Goal: Information Seeking & Learning: Learn about a topic

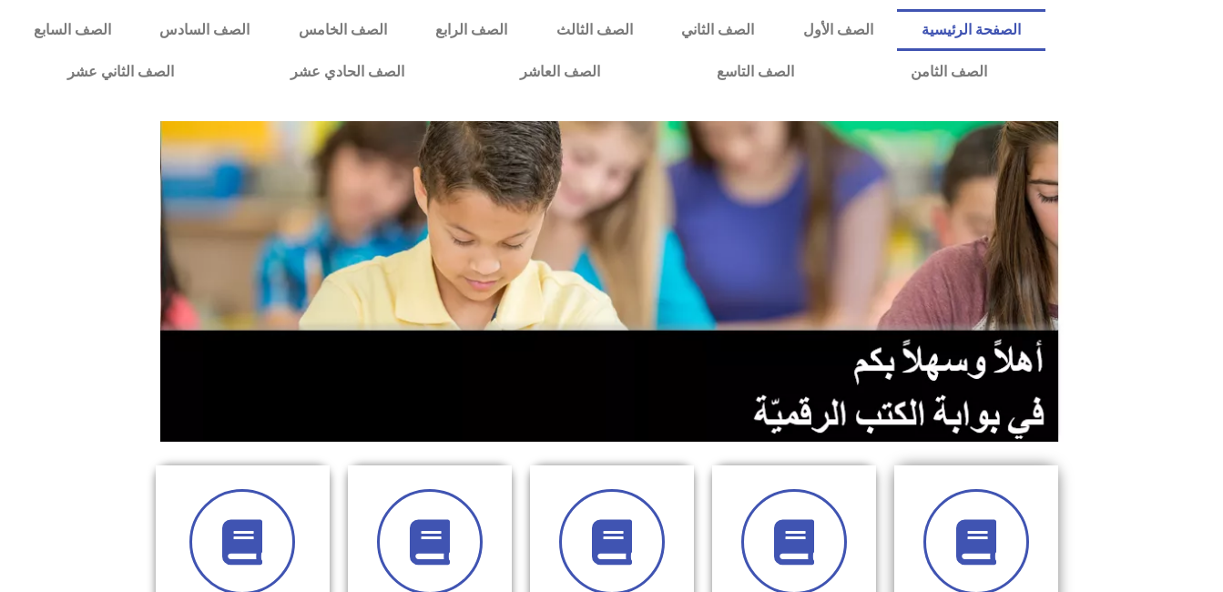
click at [1066, 474] on div "الصف الأول" at bounding box center [976, 600] width 182 height 270
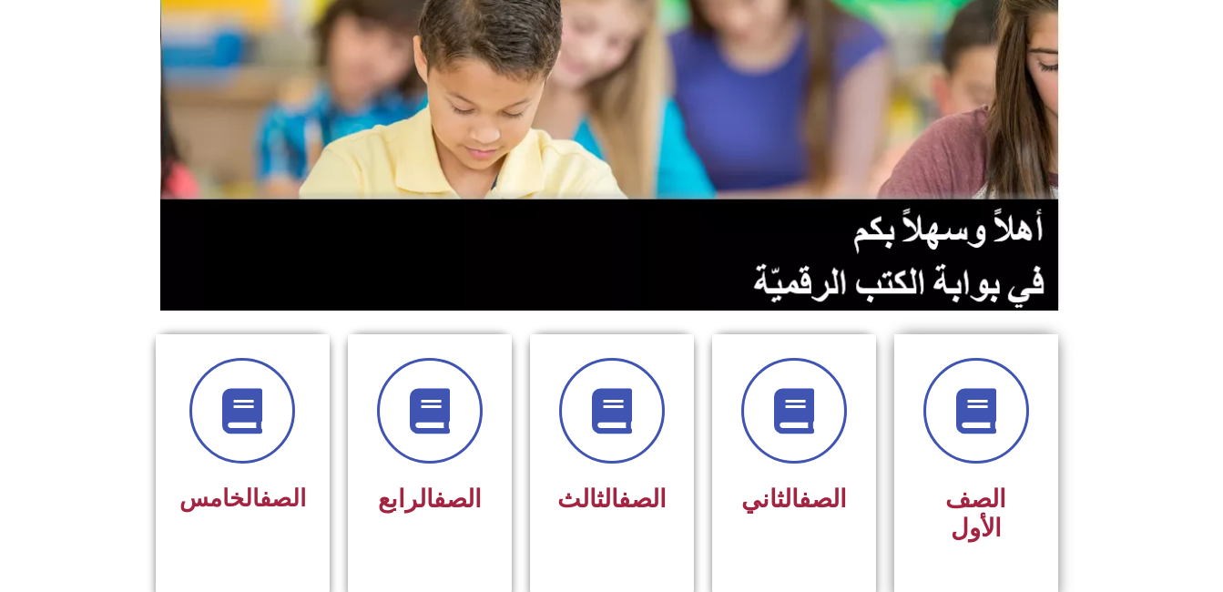
scroll to position [186, 0]
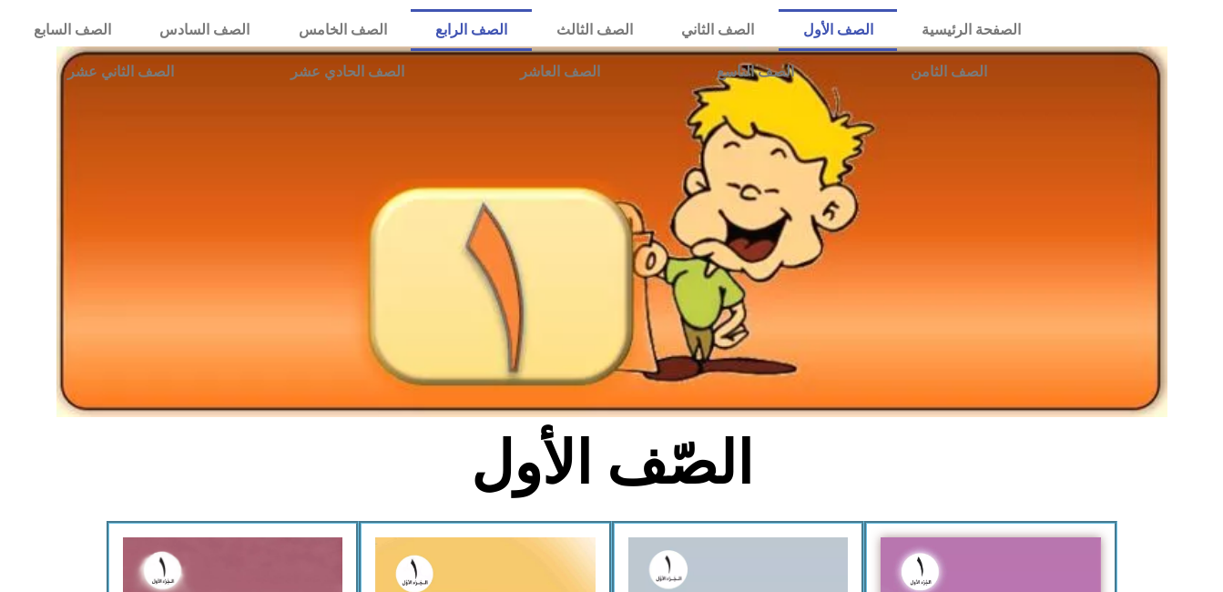
click at [531, 27] on link "الصف الرابع" at bounding box center [471, 30] width 120 height 42
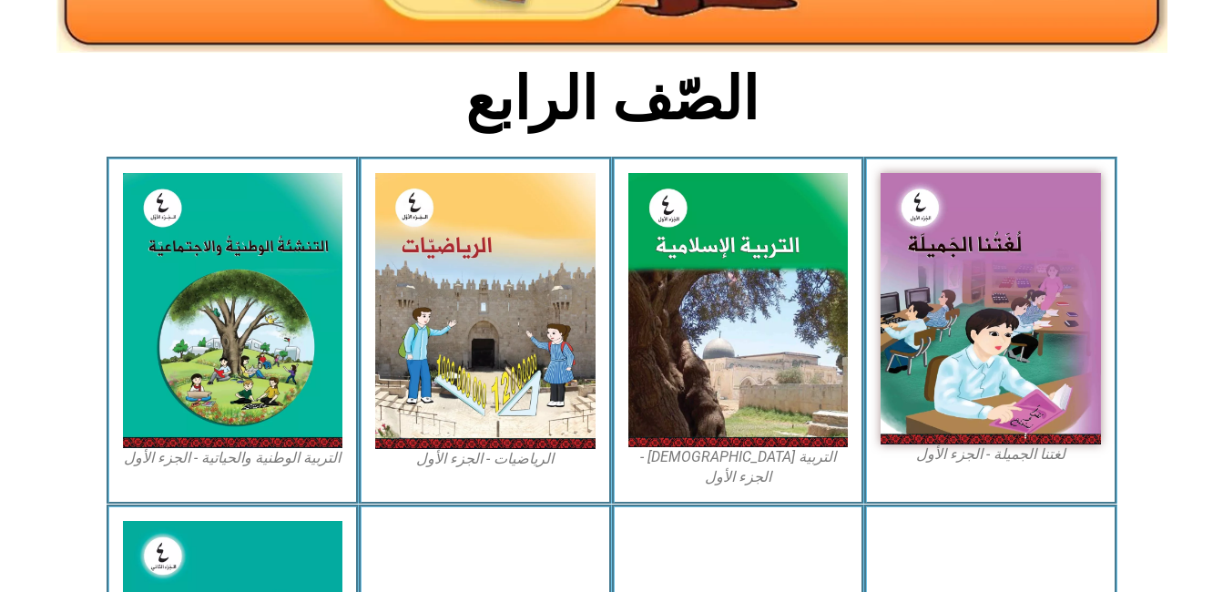
scroll to position [383, 0]
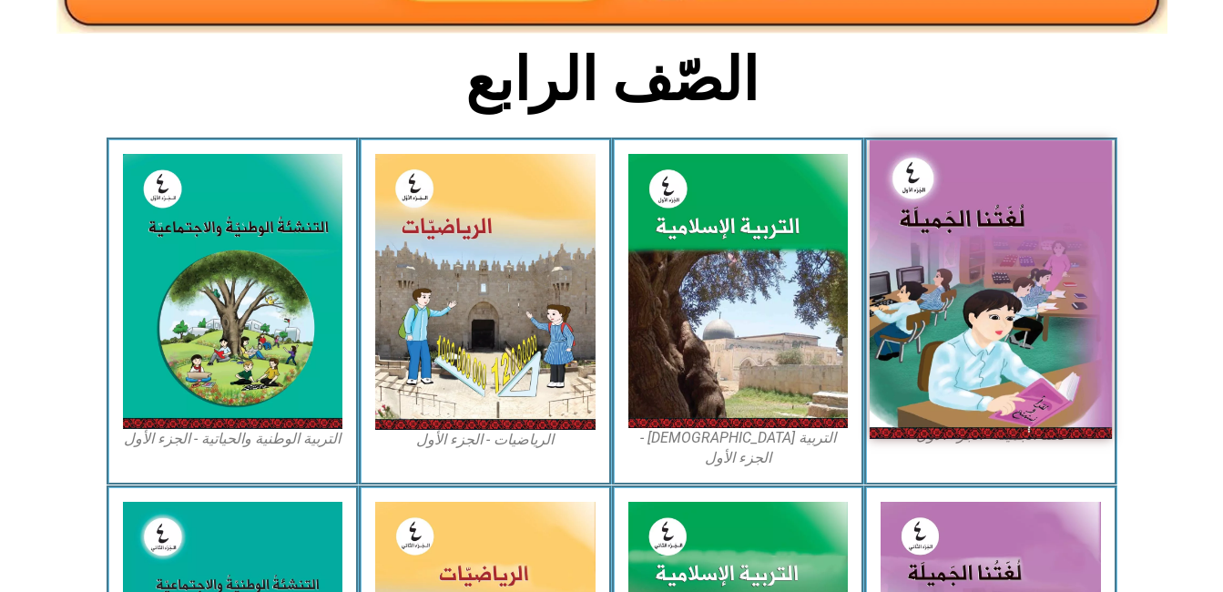
click at [1006, 315] on img at bounding box center [991, 289] width 242 height 298
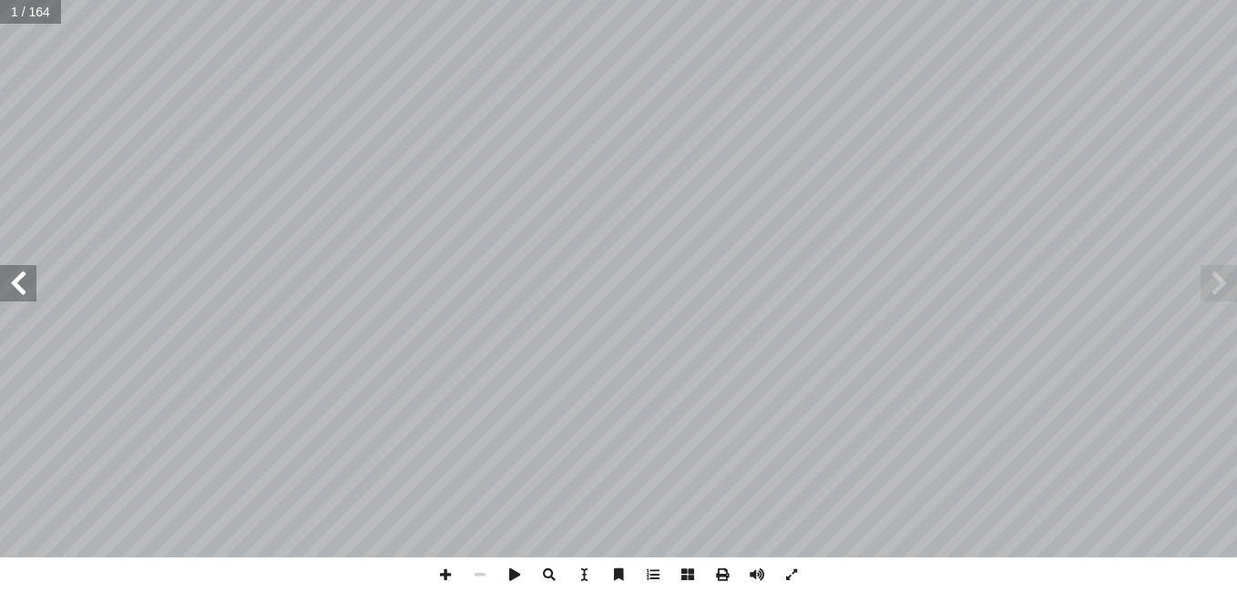
click at [15, 280] on span at bounding box center [18, 283] width 36 height 36
click at [27, 288] on span at bounding box center [18, 283] width 36 height 36
click at [20, 290] on span at bounding box center [18, 283] width 36 height 36
click at [19, 291] on span at bounding box center [18, 283] width 36 height 36
click at [16, 293] on span at bounding box center [18, 283] width 36 height 36
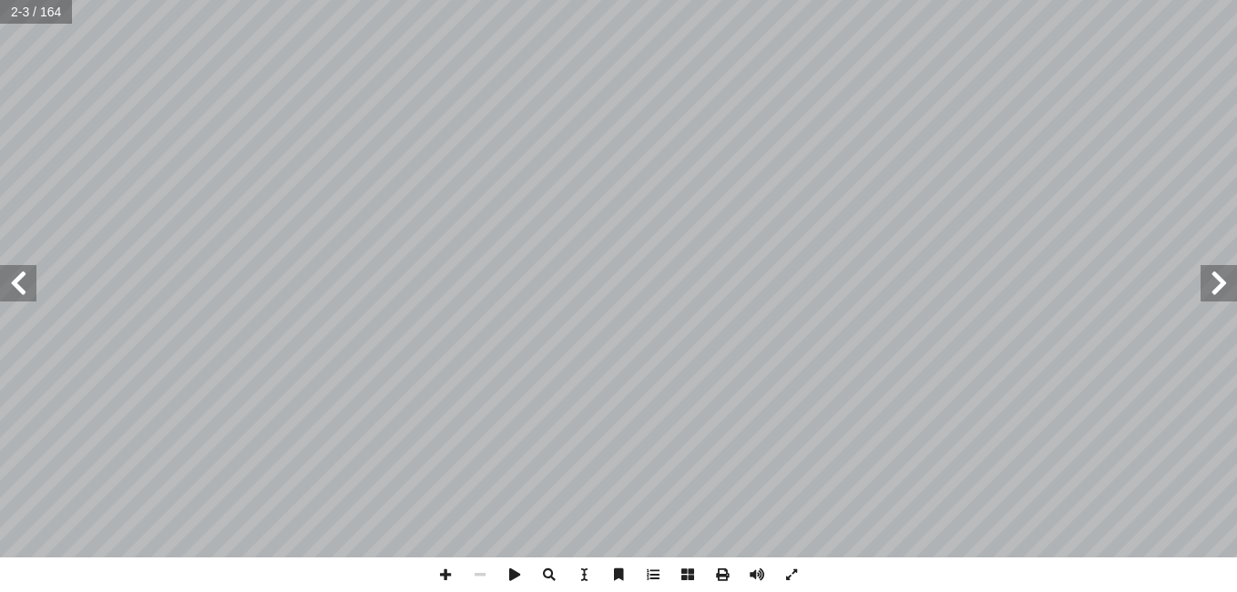
click at [18, 297] on span at bounding box center [18, 283] width 36 height 36
click at [19, 296] on span at bounding box center [18, 283] width 36 height 36
click at [19, 294] on span at bounding box center [18, 283] width 36 height 36
click at [19, 296] on span at bounding box center [18, 283] width 36 height 36
click at [20, 294] on span at bounding box center [18, 283] width 36 height 36
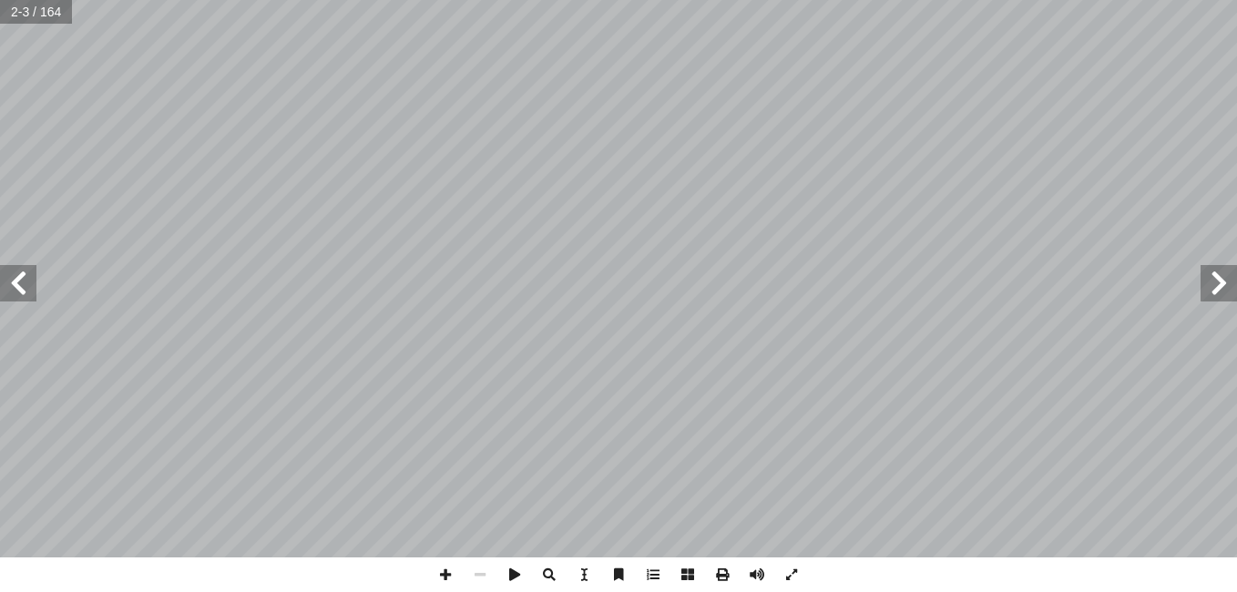
click at [16, 300] on span at bounding box center [18, 283] width 36 height 36
click at [13, 300] on span at bounding box center [18, 283] width 36 height 36
click at [15, 295] on span at bounding box center [18, 283] width 36 height 36
click at [17, 285] on span at bounding box center [18, 283] width 36 height 36
click at [26, 280] on span at bounding box center [18, 283] width 36 height 36
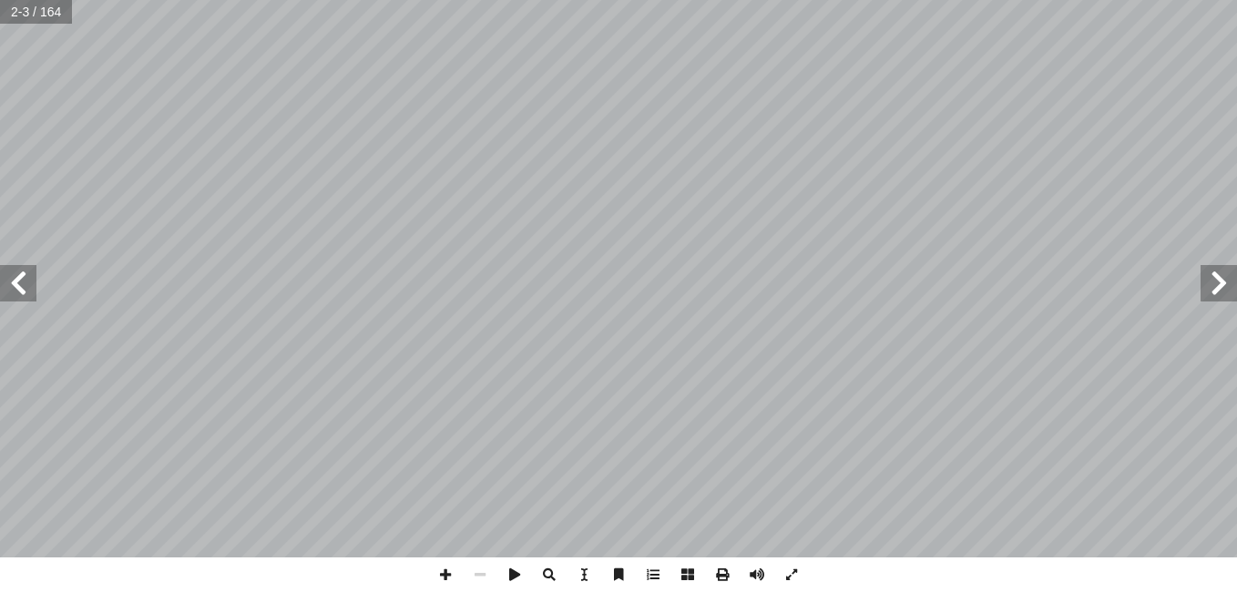
click at [23, 277] on span at bounding box center [18, 283] width 36 height 36
click at [26, 269] on span at bounding box center [18, 283] width 36 height 36
click at [18, 273] on span at bounding box center [18, 283] width 36 height 36
click at [18, 272] on span at bounding box center [18, 283] width 36 height 36
click at [26, 273] on span at bounding box center [18, 283] width 36 height 36
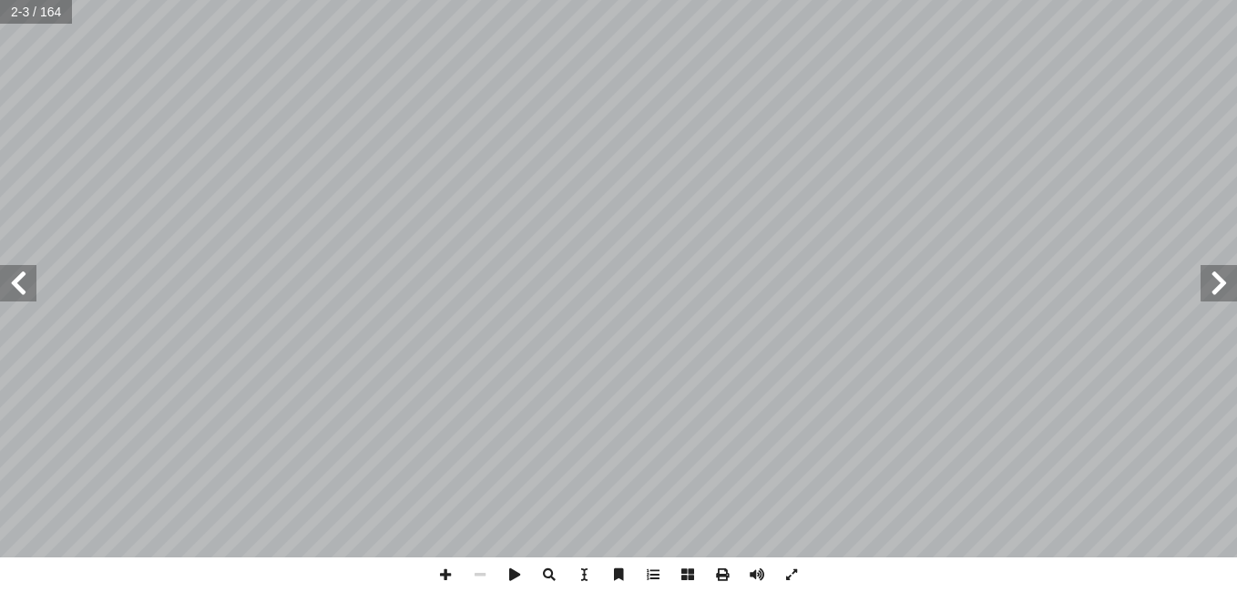
click at [29, 271] on span at bounding box center [18, 283] width 36 height 36
click at [33, 273] on span at bounding box center [18, 283] width 36 height 36
click at [33, 272] on span at bounding box center [18, 283] width 36 height 36
click at [34, 274] on span at bounding box center [18, 283] width 36 height 36
click at [32, 275] on span at bounding box center [18, 283] width 36 height 36
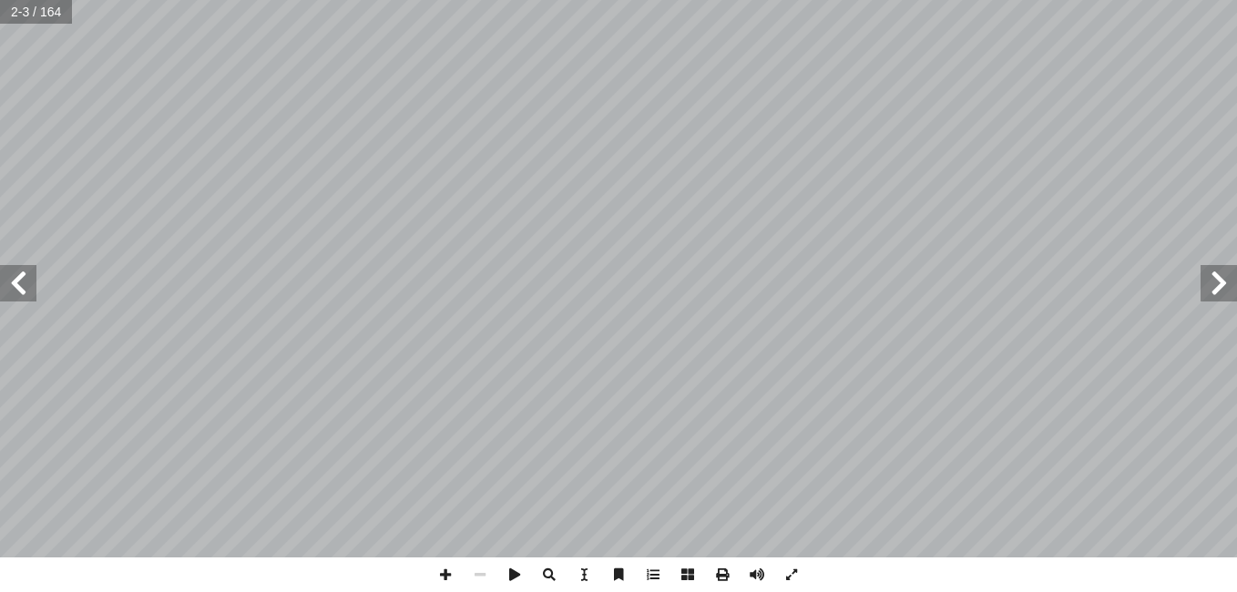
click at [35, 277] on span at bounding box center [18, 283] width 36 height 36
click at [31, 280] on span at bounding box center [18, 283] width 36 height 36
click at [25, 285] on span at bounding box center [18, 283] width 36 height 36
click at [26, 290] on span at bounding box center [18, 283] width 36 height 36
click at [32, 294] on span at bounding box center [18, 283] width 36 height 36
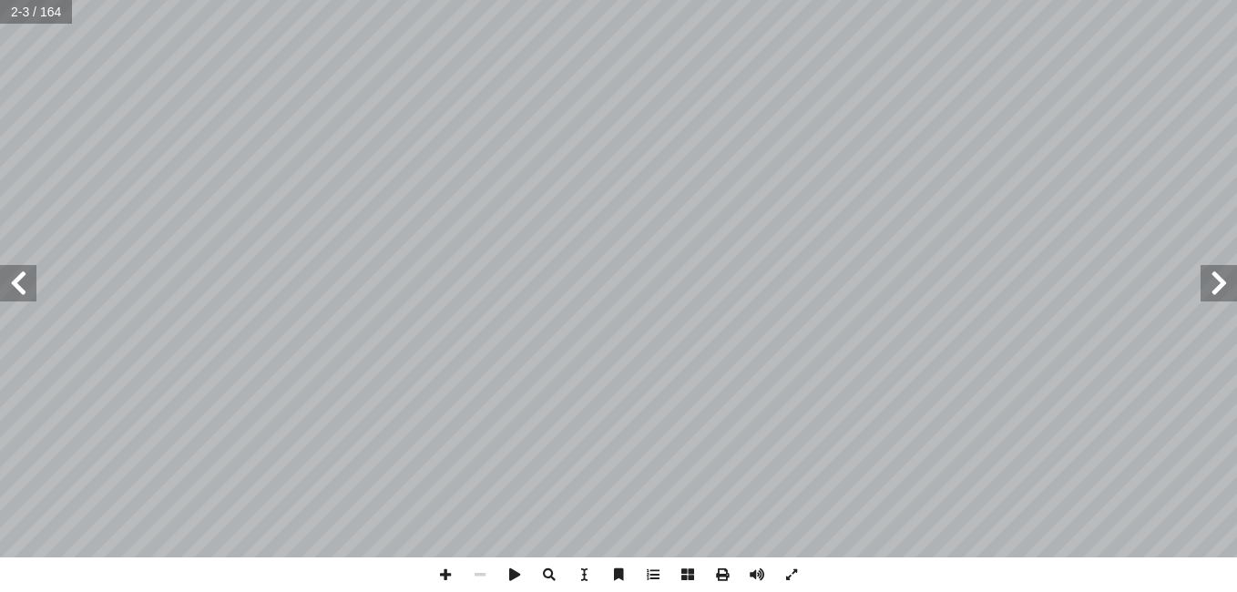
click at [35, 296] on span at bounding box center [18, 283] width 36 height 36
click at [31, 295] on span at bounding box center [18, 283] width 36 height 36
click at [23, 298] on span at bounding box center [18, 283] width 36 height 36
click at [27, 297] on span at bounding box center [18, 283] width 36 height 36
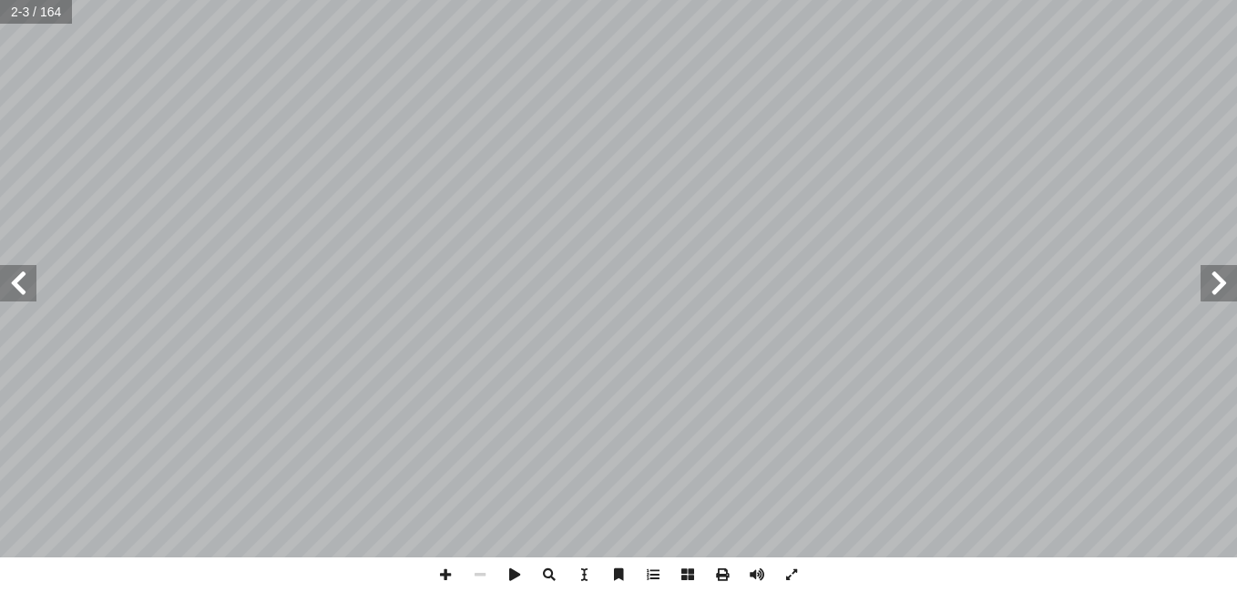
click at [31, 289] on span at bounding box center [18, 283] width 36 height 36
click at [33, 284] on span at bounding box center [18, 283] width 36 height 36
click at [32, 281] on span at bounding box center [18, 283] width 36 height 36
click at [35, 279] on span at bounding box center [18, 283] width 36 height 36
click at [36, 274] on span at bounding box center [18, 283] width 36 height 36
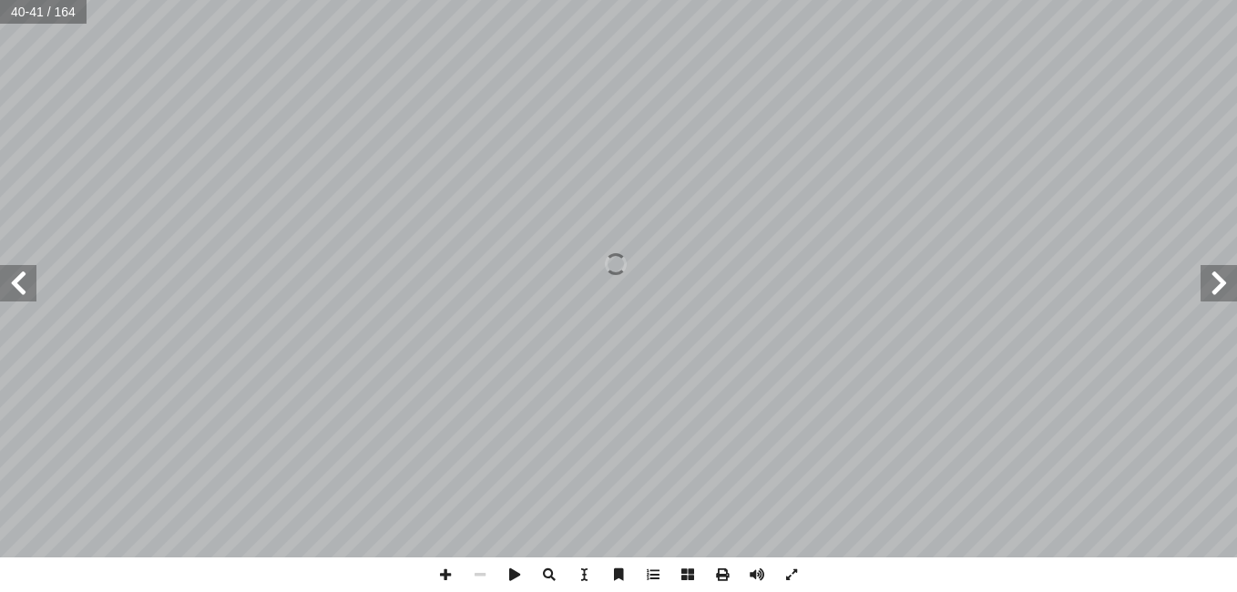
click at [8, 294] on span at bounding box center [18, 283] width 36 height 36
click at [33, 290] on span at bounding box center [18, 283] width 36 height 36
click at [26, 289] on span at bounding box center [18, 283] width 36 height 36
click at [24, 291] on span at bounding box center [18, 283] width 36 height 36
click at [21, 301] on span at bounding box center [18, 283] width 36 height 36
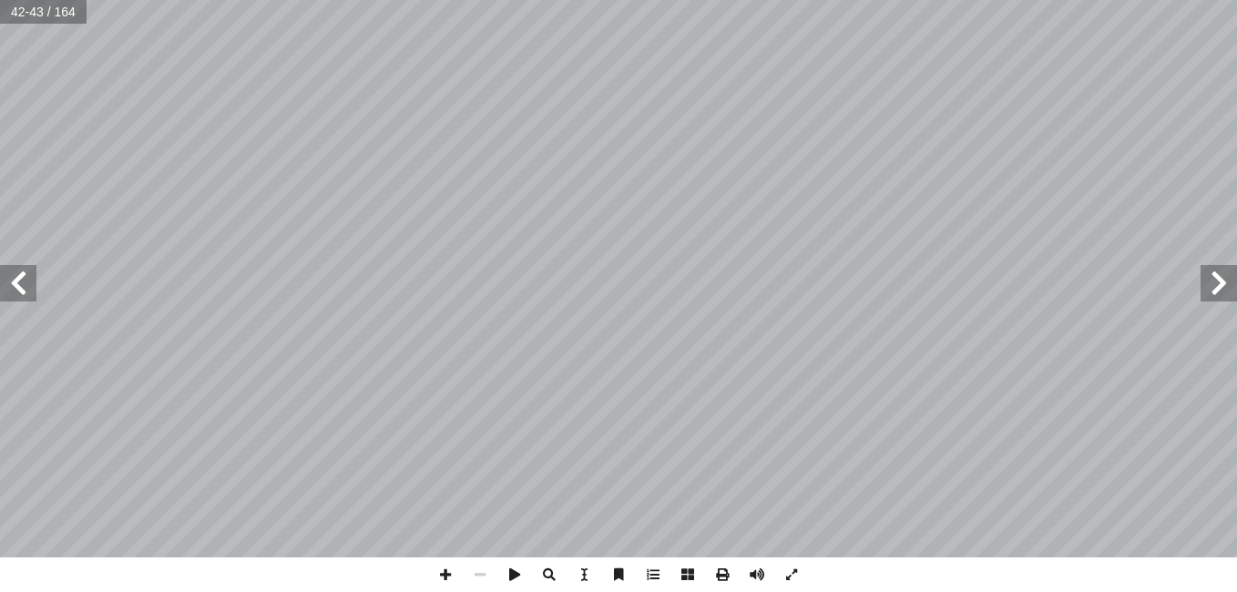
click at [21, 293] on span at bounding box center [18, 283] width 36 height 36
click at [24, 297] on span at bounding box center [18, 283] width 36 height 36
click at [27, 294] on span at bounding box center [18, 283] width 36 height 36
click at [27, 298] on span at bounding box center [18, 283] width 36 height 36
click at [30, 295] on span at bounding box center [18, 283] width 36 height 36
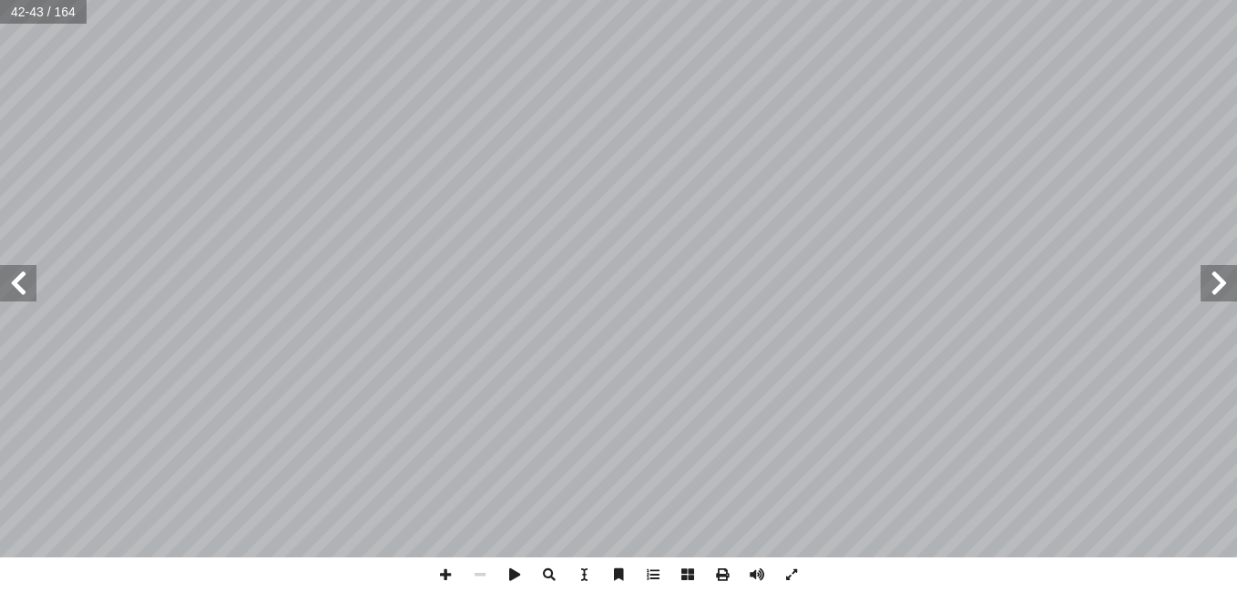
click at [32, 294] on span at bounding box center [18, 283] width 36 height 36
click at [33, 291] on span at bounding box center [18, 283] width 36 height 36
click at [31, 287] on span at bounding box center [18, 283] width 36 height 36
click at [28, 287] on span at bounding box center [18, 283] width 36 height 36
click at [27, 287] on span at bounding box center [18, 283] width 36 height 36
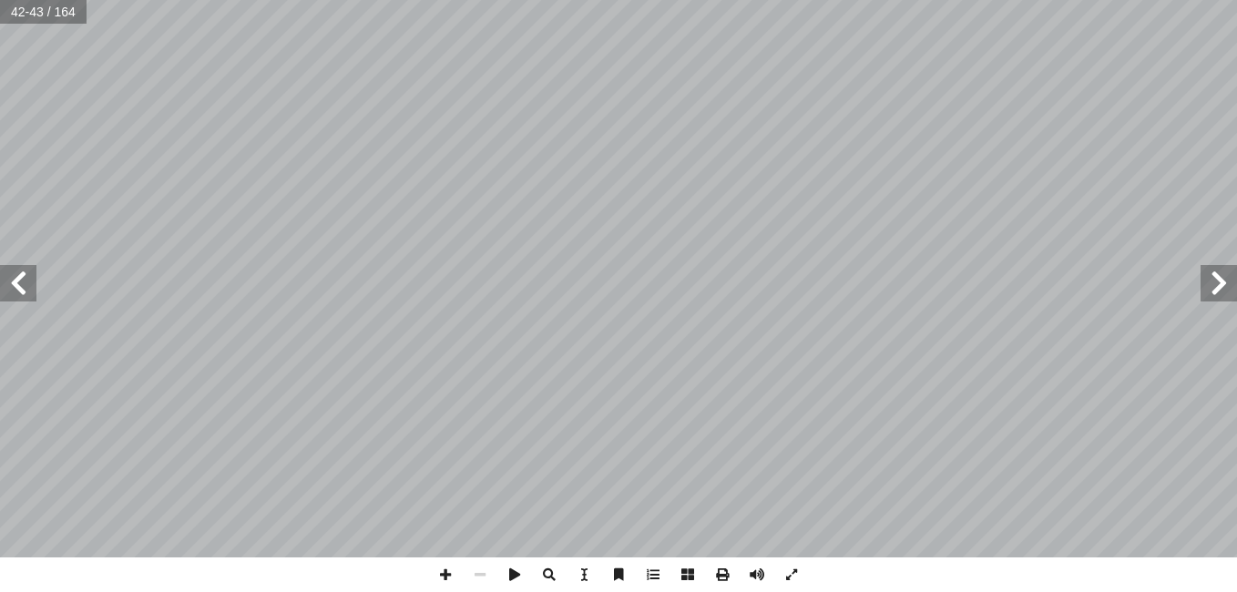
click at [26, 286] on span at bounding box center [18, 283] width 36 height 36
click at [26, 284] on span at bounding box center [18, 283] width 36 height 36
click at [22, 286] on span at bounding box center [18, 283] width 36 height 36
click at [24, 283] on span at bounding box center [18, 283] width 36 height 36
click at [24, 286] on span at bounding box center [18, 283] width 36 height 36
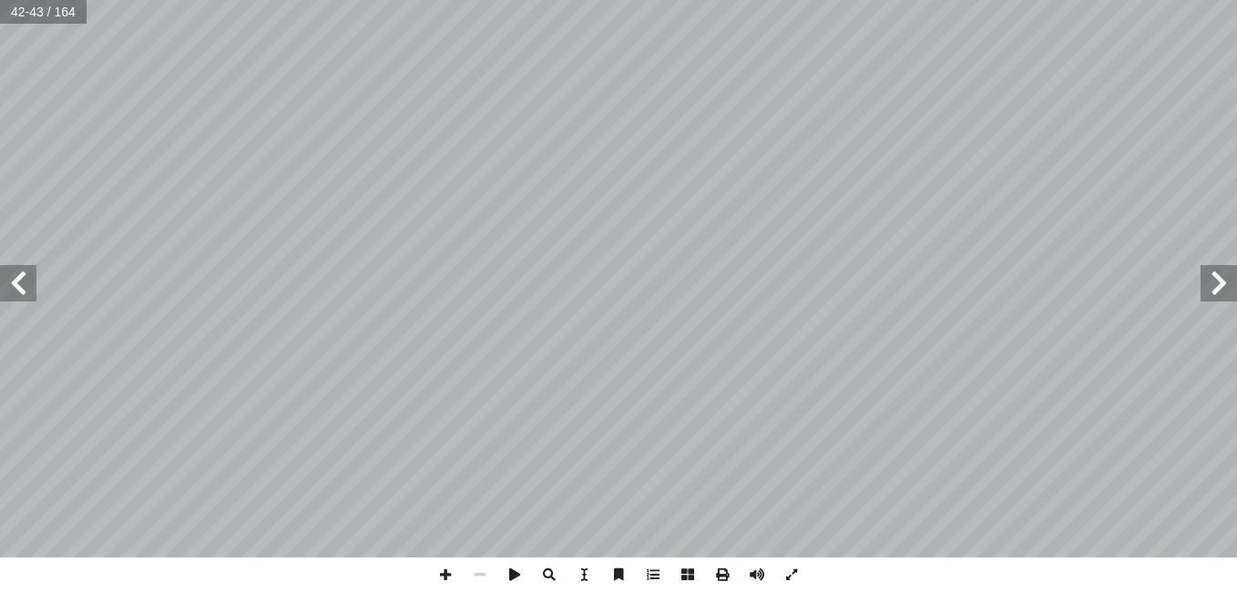
click at [24, 287] on span at bounding box center [18, 283] width 36 height 36
click at [22, 286] on span at bounding box center [18, 283] width 36 height 36
click at [21, 291] on span at bounding box center [18, 283] width 36 height 36
click at [24, 290] on span at bounding box center [18, 283] width 36 height 36
click at [23, 288] on span at bounding box center [18, 283] width 36 height 36
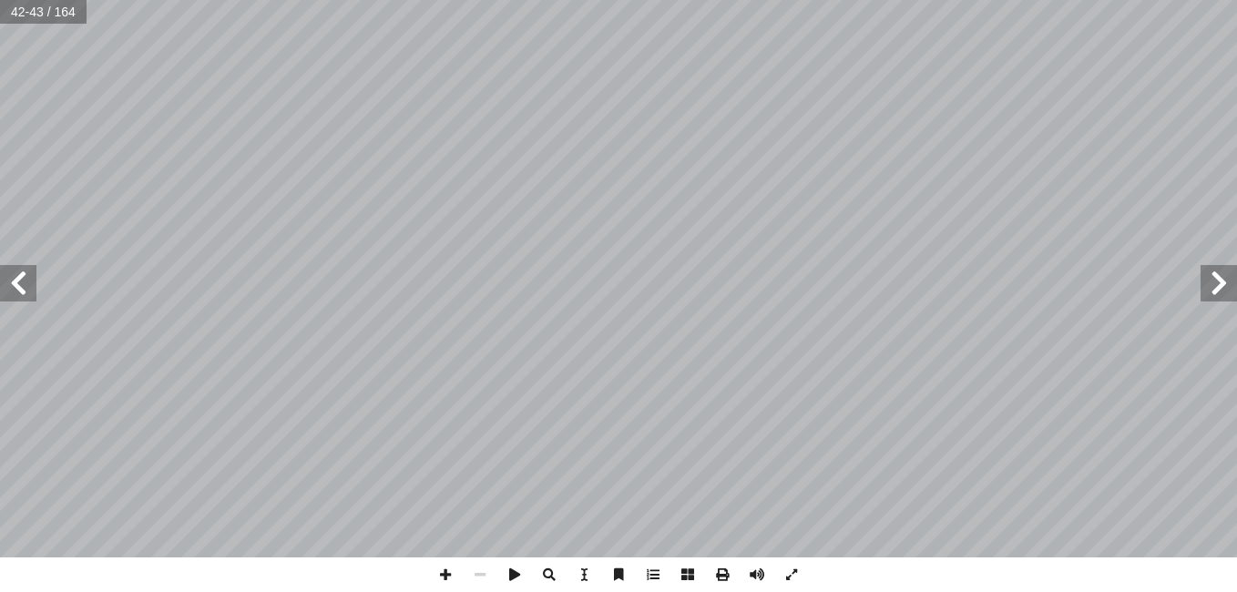
click at [24, 289] on span at bounding box center [18, 283] width 36 height 36
click at [23, 291] on span at bounding box center [18, 283] width 36 height 36
click at [25, 291] on span at bounding box center [18, 283] width 36 height 36
click at [26, 291] on span at bounding box center [18, 283] width 36 height 36
click at [26, 288] on span at bounding box center [18, 283] width 36 height 36
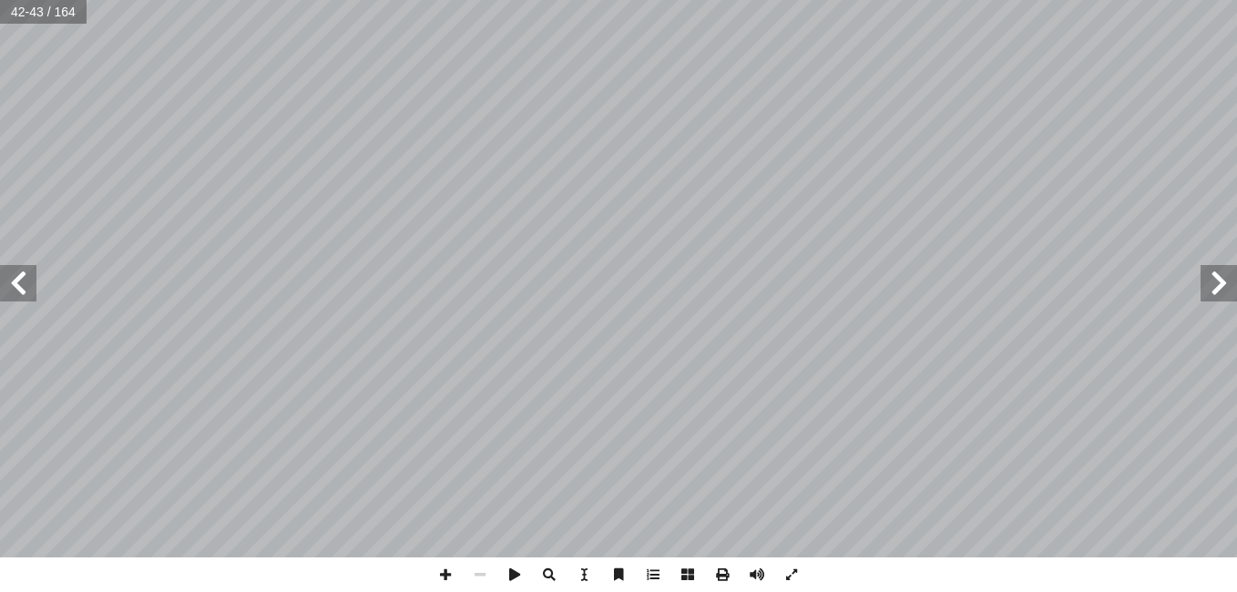
click at [24, 289] on span at bounding box center [18, 283] width 36 height 36
click at [23, 287] on span at bounding box center [18, 283] width 36 height 36
click at [24, 286] on span at bounding box center [18, 283] width 36 height 36
click at [26, 281] on span at bounding box center [18, 283] width 36 height 36
click at [26, 280] on span at bounding box center [18, 283] width 36 height 36
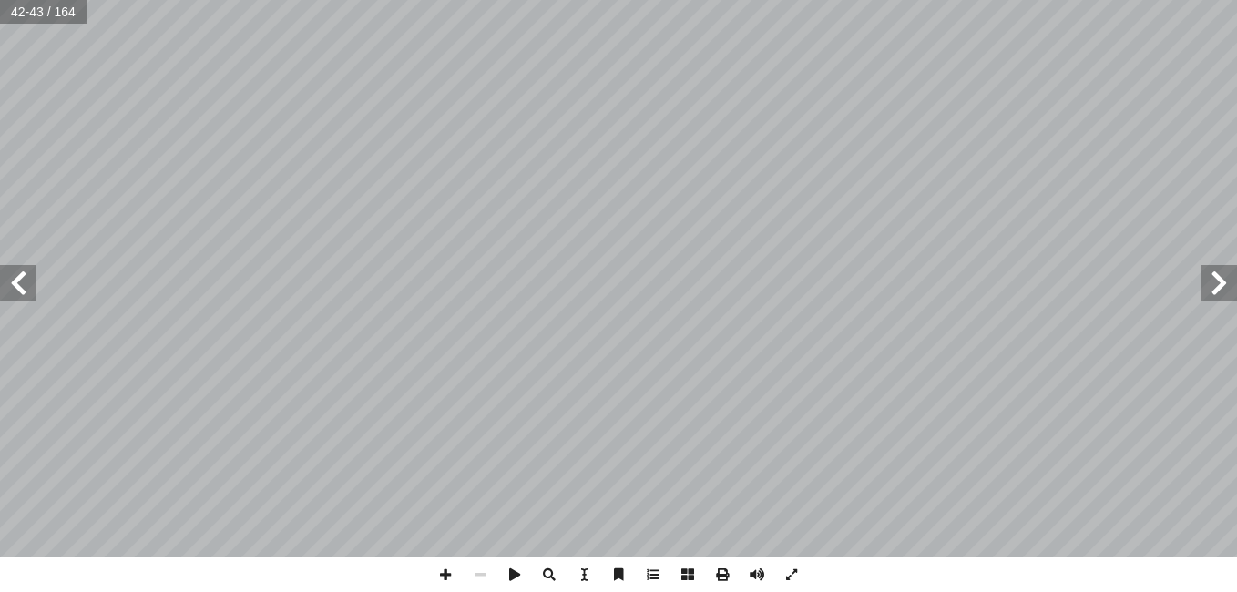
click at [24, 281] on span at bounding box center [18, 283] width 36 height 36
click at [26, 278] on span at bounding box center [18, 283] width 36 height 36
click at [25, 277] on span at bounding box center [18, 283] width 36 height 36
click at [26, 276] on span at bounding box center [18, 283] width 36 height 36
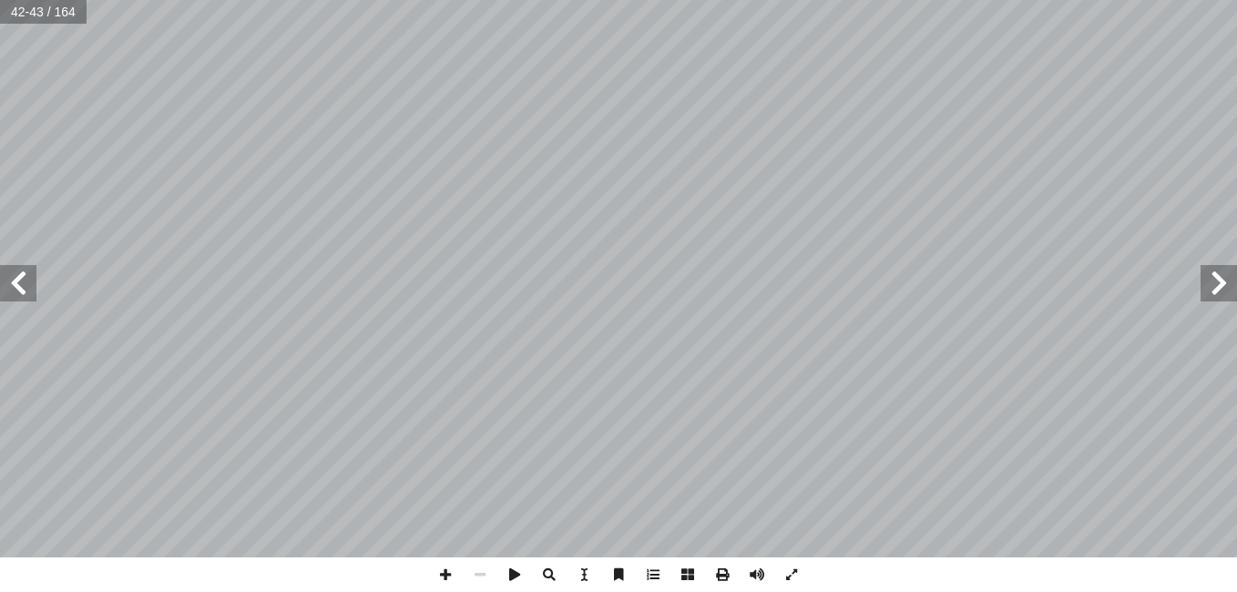
click at [26, 273] on span at bounding box center [18, 283] width 36 height 36
click at [27, 270] on span at bounding box center [18, 283] width 36 height 36
click at [25, 270] on span at bounding box center [18, 283] width 36 height 36
click at [22, 275] on span at bounding box center [18, 283] width 36 height 36
click at [18, 275] on span at bounding box center [18, 283] width 36 height 36
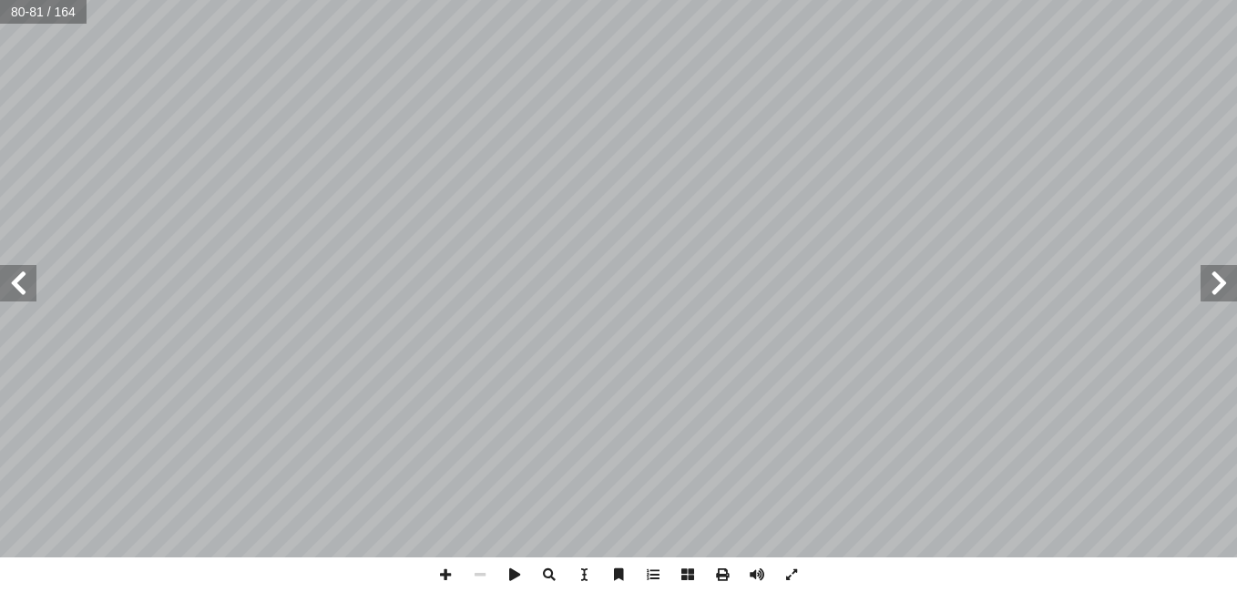
click at [1206, 298] on span at bounding box center [1218, 283] width 36 height 36
click at [23, 298] on span at bounding box center [18, 283] width 36 height 36
click at [29, 299] on span at bounding box center [18, 283] width 36 height 36
click at [21, 288] on span at bounding box center [18, 283] width 36 height 36
click at [15, 285] on span at bounding box center [18, 283] width 36 height 36
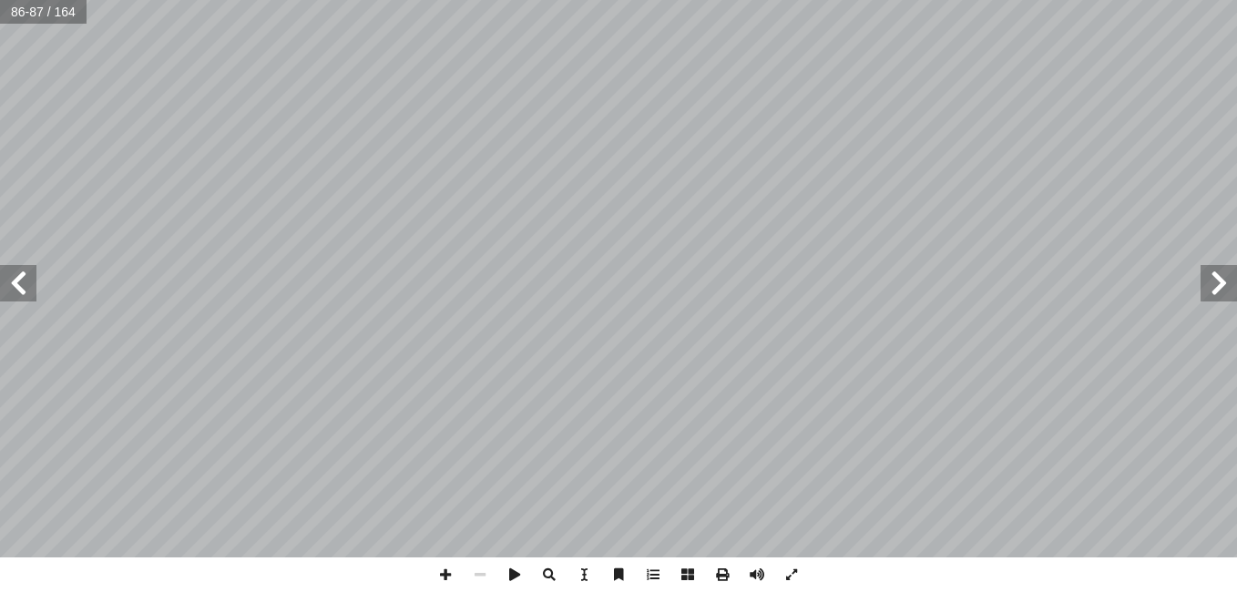
click at [1223, 300] on span at bounding box center [1218, 283] width 36 height 36
click at [1214, 293] on span at bounding box center [1218, 283] width 36 height 36
click at [26, 291] on span at bounding box center [18, 283] width 36 height 36
click at [26, 290] on span at bounding box center [18, 283] width 36 height 36
click at [27, 278] on span at bounding box center [18, 283] width 36 height 36
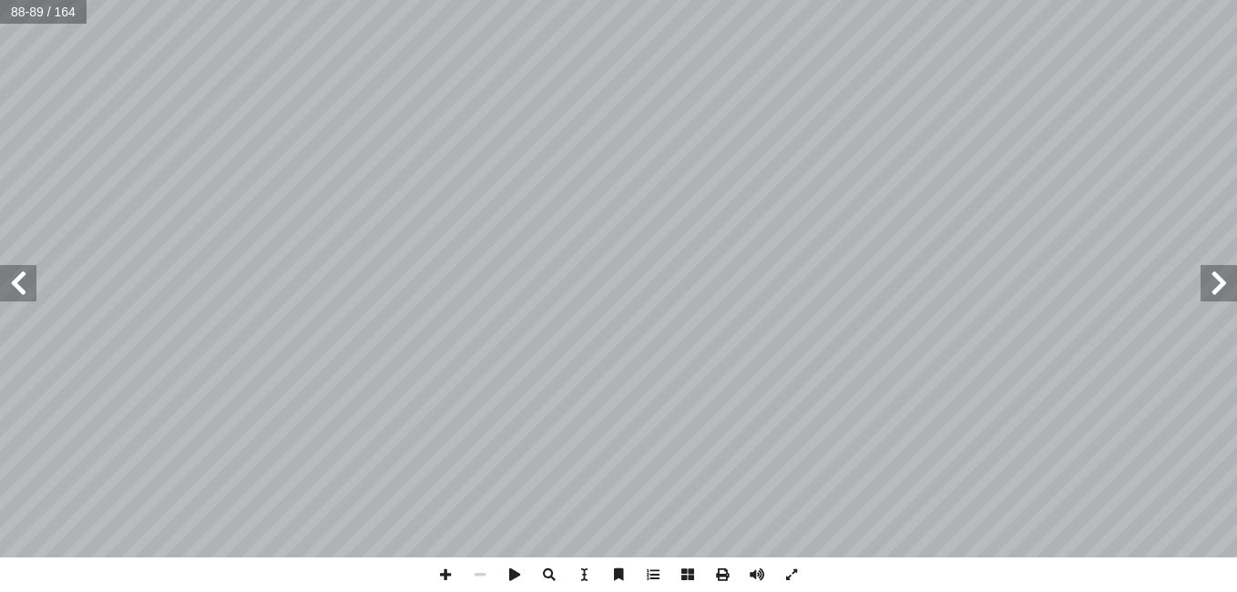
click at [29, 287] on span at bounding box center [18, 283] width 36 height 36
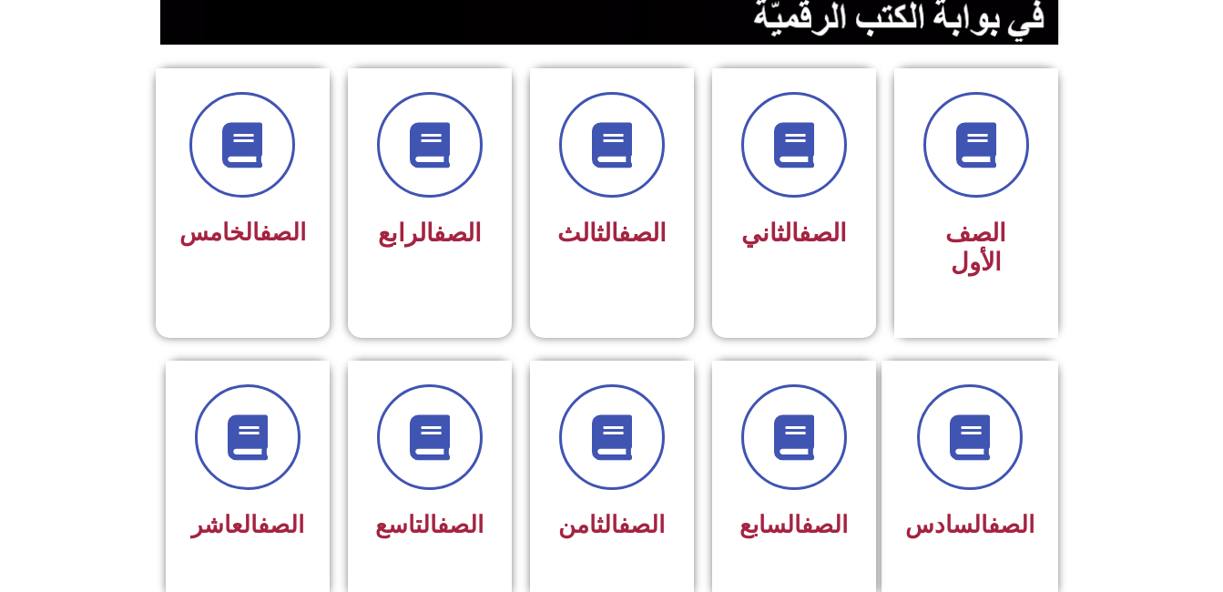
scroll to position [400, 0]
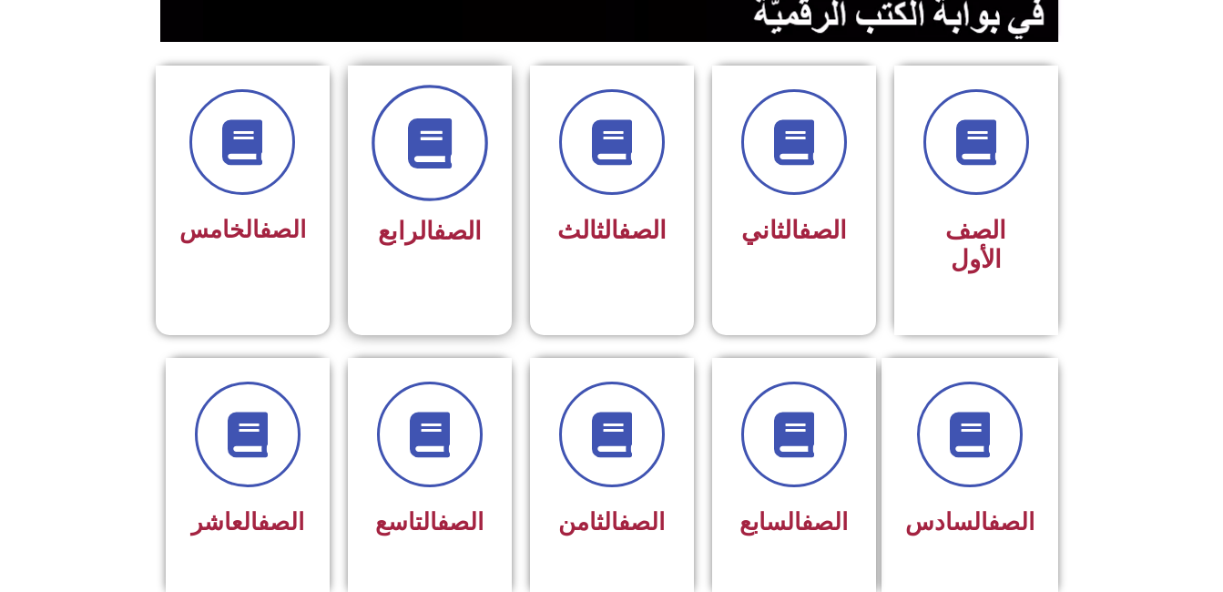
click at [415, 177] on span at bounding box center [430, 143] width 117 height 117
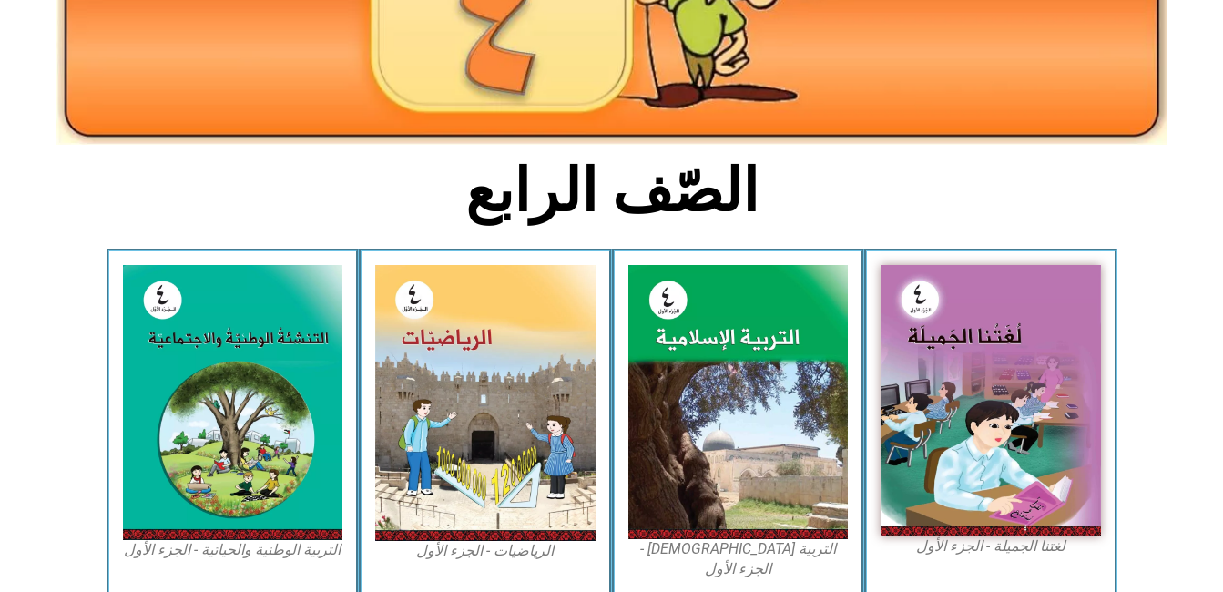
scroll to position [292, 0]
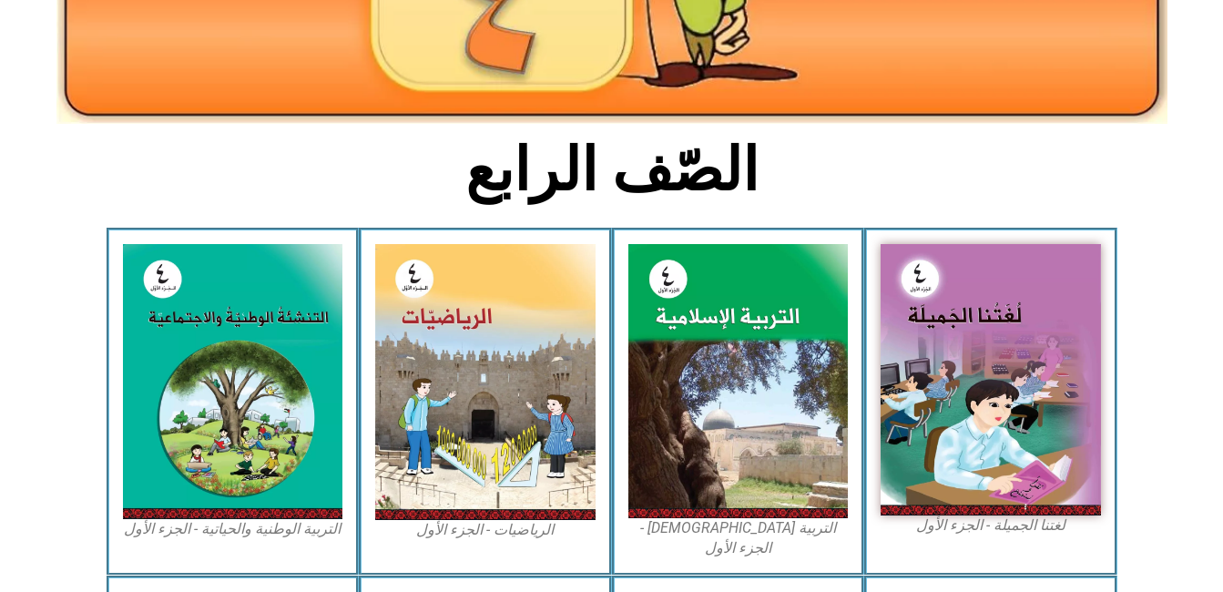
click at [990, 359] on img at bounding box center [991, 379] width 220 height 271
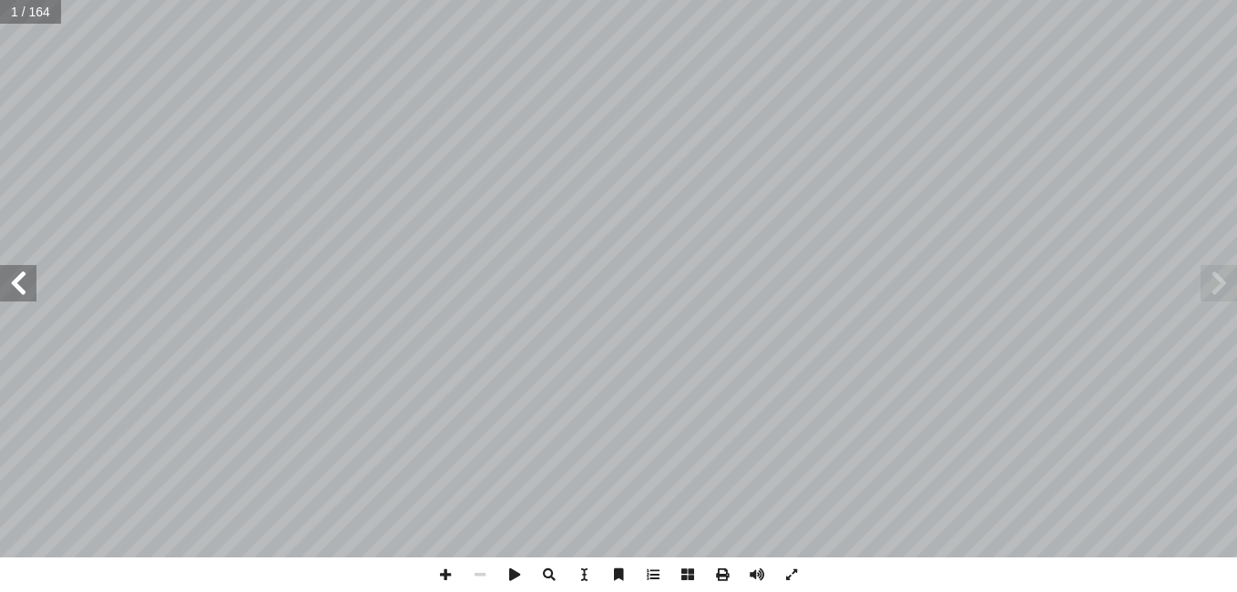
click at [11, 296] on span at bounding box center [18, 283] width 36 height 36
click at [15, 293] on span at bounding box center [18, 283] width 36 height 36
click at [12, 285] on span at bounding box center [18, 283] width 36 height 36
click at [11, 275] on span at bounding box center [18, 283] width 36 height 36
click at [16, 276] on span at bounding box center [18, 283] width 36 height 36
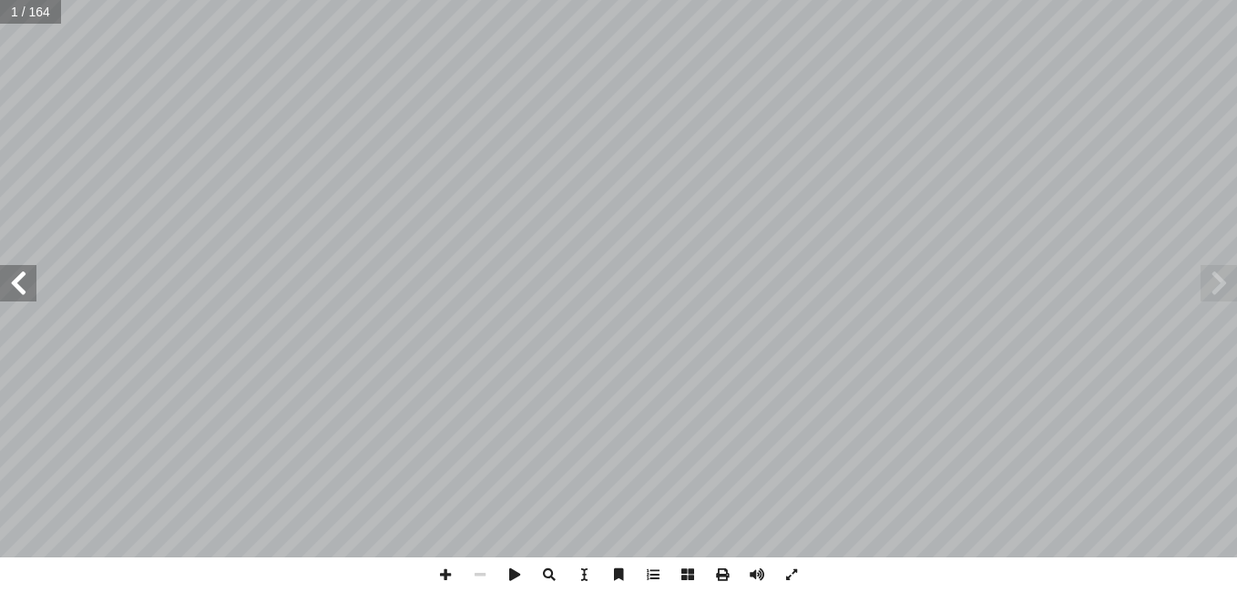
click at [26, 276] on span at bounding box center [18, 283] width 36 height 36
click at [22, 277] on span at bounding box center [18, 283] width 36 height 36
click at [20, 275] on span at bounding box center [18, 283] width 36 height 36
click at [16, 274] on span at bounding box center [18, 283] width 36 height 36
click at [15, 275] on span at bounding box center [18, 283] width 36 height 36
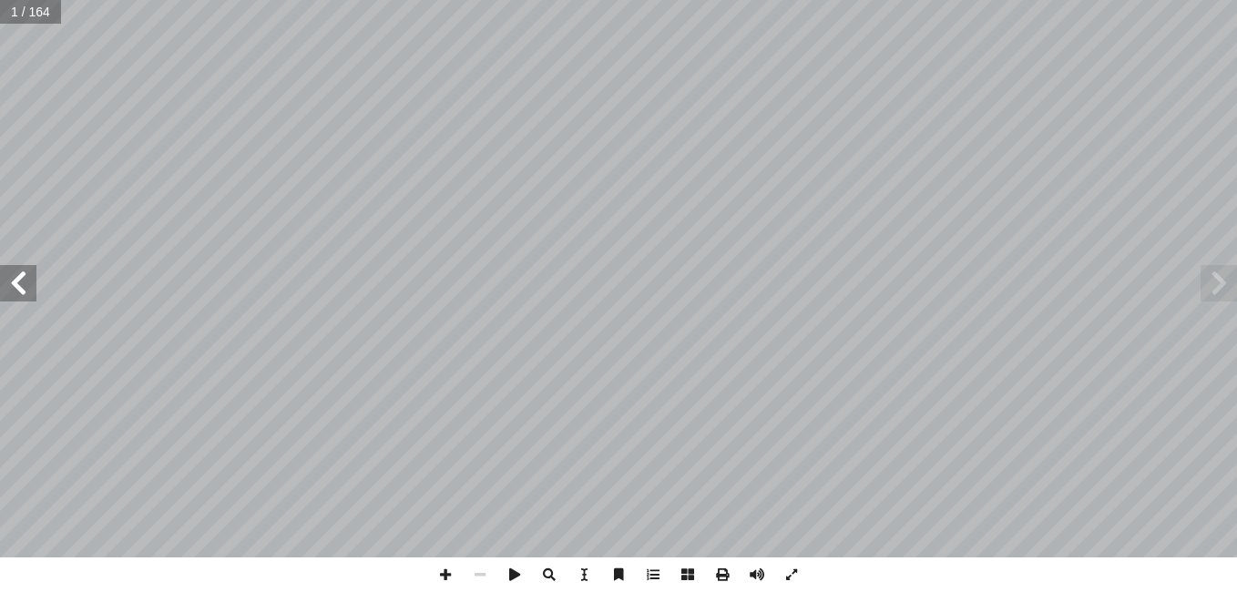
click at [15, 272] on span at bounding box center [18, 283] width 36 height 36
click at [18, 271] on span at bounding box center [18, 283] width 36 height 36
click at [19, 271] on span at bounding box center [18, 283] width 36 height 36
click at [16, 271] on span at bounding box center [18, 283] width 36 height 36
click at [15, 273] on span at bounding box center [18, 283] width 36 height 36
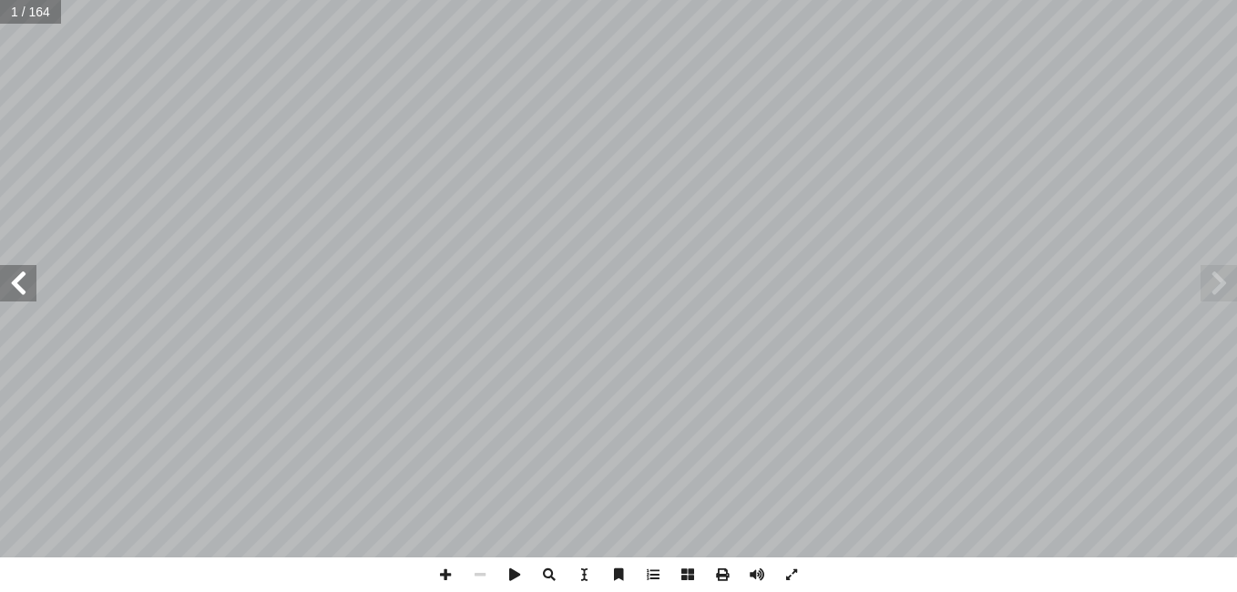
click at [21, 275] on span at bounding box center [18, 283] width 36 height 36
click at [20, 275] on span at bounding box center [18, 283] width 36 height 36
click at [18, 276] on span at bounding box center [18, 283] width 36 height 36
click at [15, 274] on span at bounding box center [18, 283] width 36 height 36
click at [14, 275] on span at bounding box center [18, 283] width 36 height 36
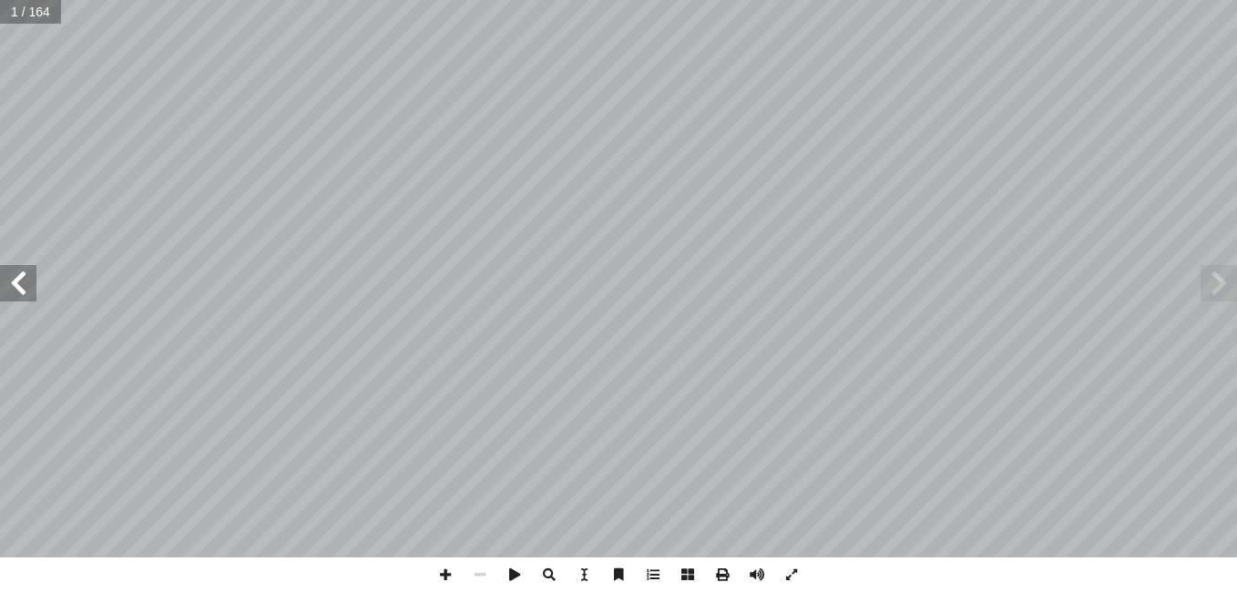
click at [12, 273] on span at bounding box center [18, 283] width 36 height 36
click at [11, 272] on span at bounding box center [18, 283] width 36 height 36
click at [7, 272] on span at bounding box center [18, 283] width 36 height 36
click at [5, 272] on span at bounding box center [18, 283] width 36 height 36
click at [13, 272] on span at bounding box center [18, 283] width 36 height 36
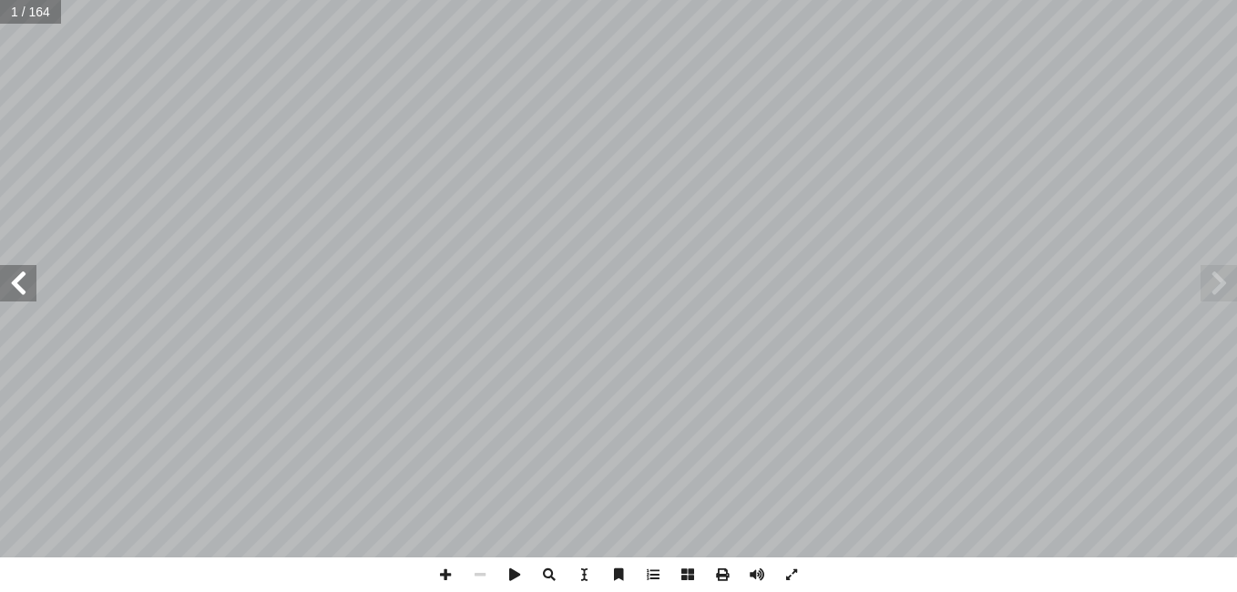
click at [21, 275] on span at bounding box center [18, 283] width 36 height 36
click at [15, 275] on span at bounding box center [18, 283] width 36 height 36
click at [15, 276] on span at bounding box center [18, 283] width 36 height 36
click at [14, 276] on span at bounding box center [18, 283] width 36 height 36
click at [11, 275] on span at bounding box center [18, 283] width 36 height 36
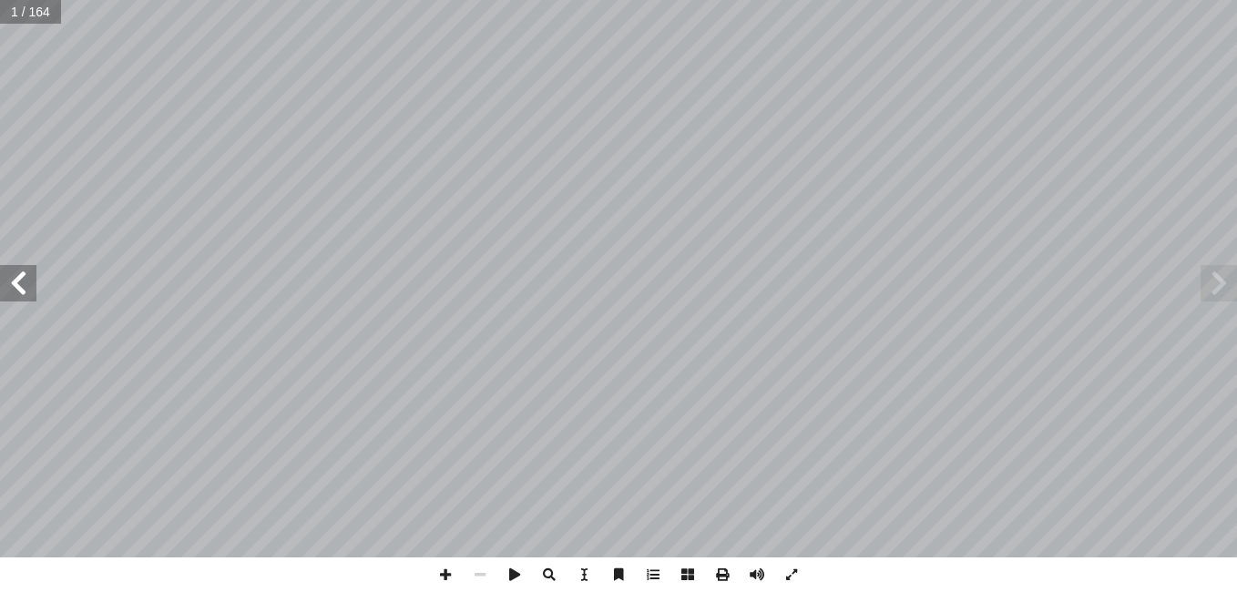
click at [12, 274] on span at bounding box center [18, 283] width 36 height 36
click at [7, 270] on span at bounding box center [18, 283] width 36 height 36
click at [8, 270] on span at bounding box center [18, 283] width 36 height 36
click at [4, 269] on span at bounding box center [18, 283] width 36 height 36
click at [5, 269] on span at bounding box center [18, 283] width 36 height 36
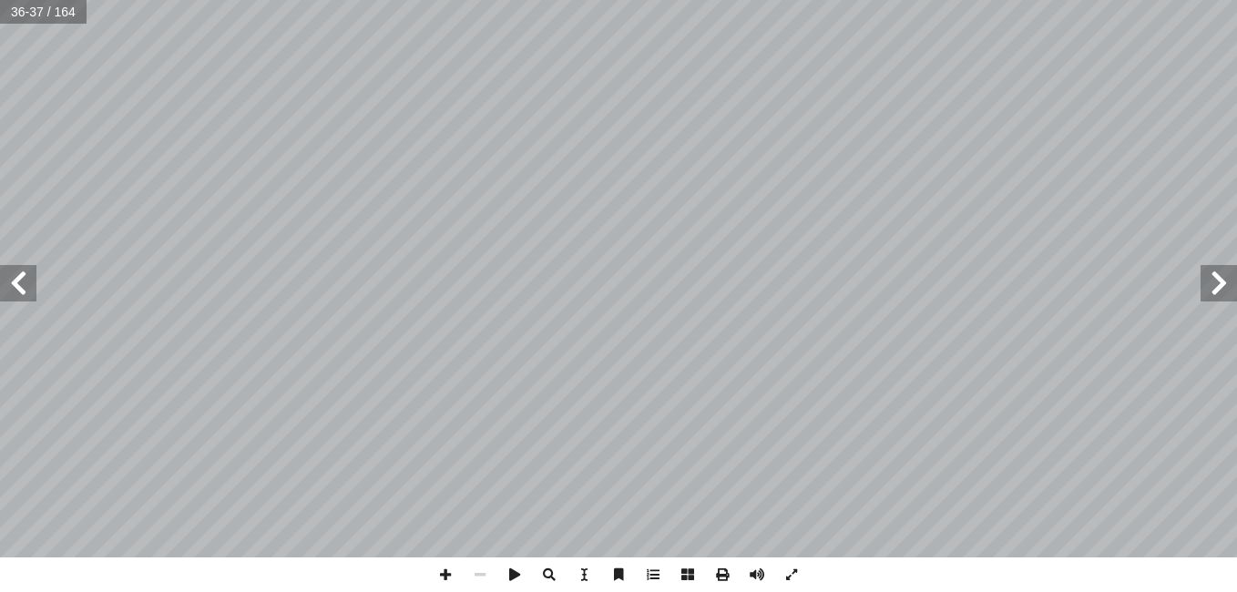
click at [16, 281] on span at bounding box center [18, 283] width 36 height 36
click at [9, 281] on span at bounding box center [18, 283] width 36 height 36
click at [10, 280] on span at bounding box center [18, 283] width 36 height 36
click at [8, 281] on span at bounding box center [18, 283] width 36 height 36
click at [9, 280] on span at bounding box center [18, 283] width 36 height 36
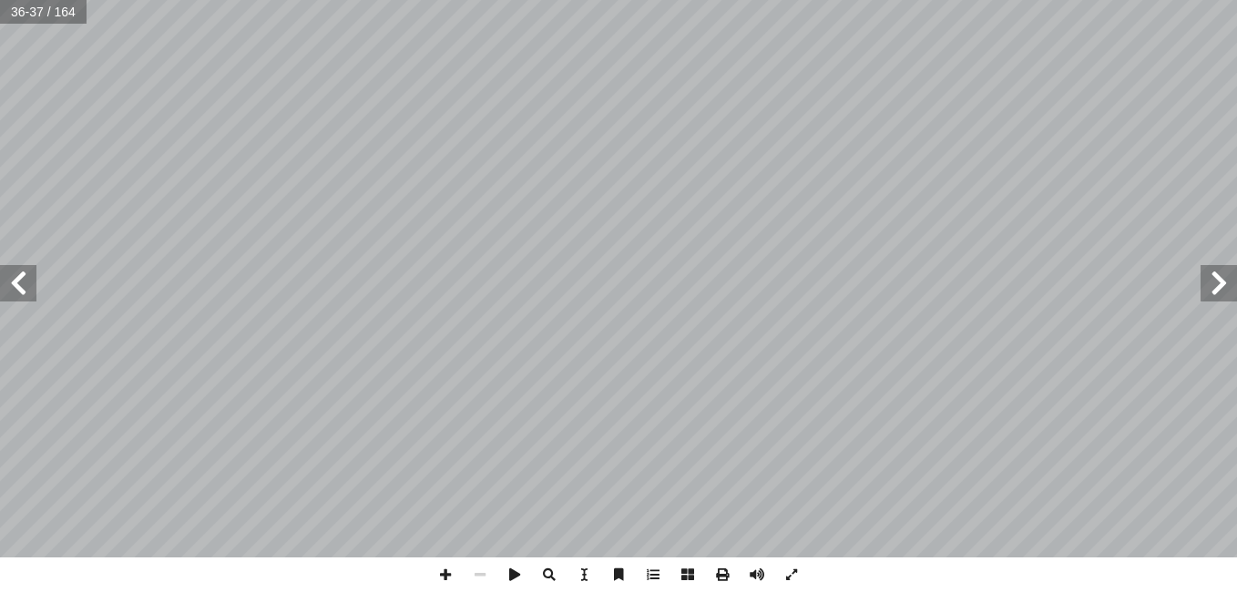
click at [10, 280] on span at bounding box center [18, 283] width 36 height 36
click at [5, 281] on span at bounding box center [18, 283] width 36 height 36
click at [9, 281] on span at bounding box center [18, 283] width 36 height 36
click at [5, 281] on span at bounding box center [18, 283] width 36 height 36
click at [8, 281] on span at bounding box center [18, 283] width 36 height 36
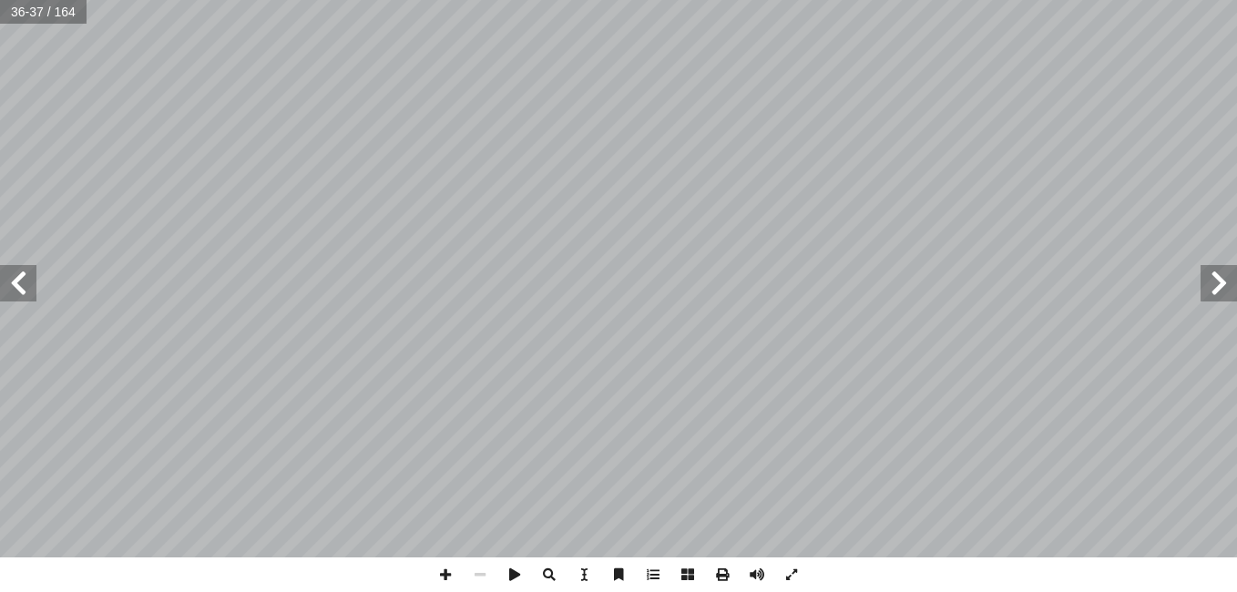
click at [9, 281] on span at bounding box center [18, 283] width 36 height 36
click at [8, 281] on span at bounding box center [18, 283] width 36 height 36
click at [15, 284] on span at bounding box center [18, 283] width 36 height 36
click at [14, 285] on span at bounding box center [18, 283] width 36 height 36
click at [13, 285] on span at bounding box center [18, 283] width 36 height 36
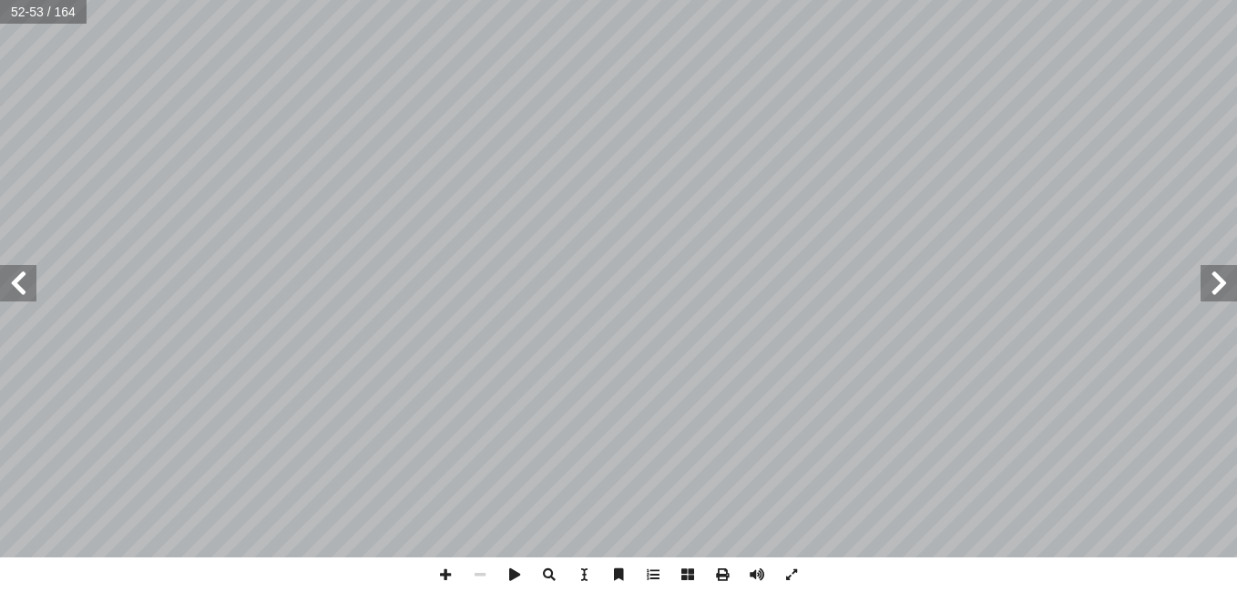
click at [16, 286] on span at bounding box center [18, 283] width 36 height 36
click at [21, 288] on span at bounding box center [18, 283] width 36 height 36
click at [20, 288] on span at bounding box center [18, 283] width 36 height 36
click at [21, 290] on span at bounding box center [18, 283] width 36 height 36
click at [19, 290] on span at bounding box center [18, 283] width 36 height 36
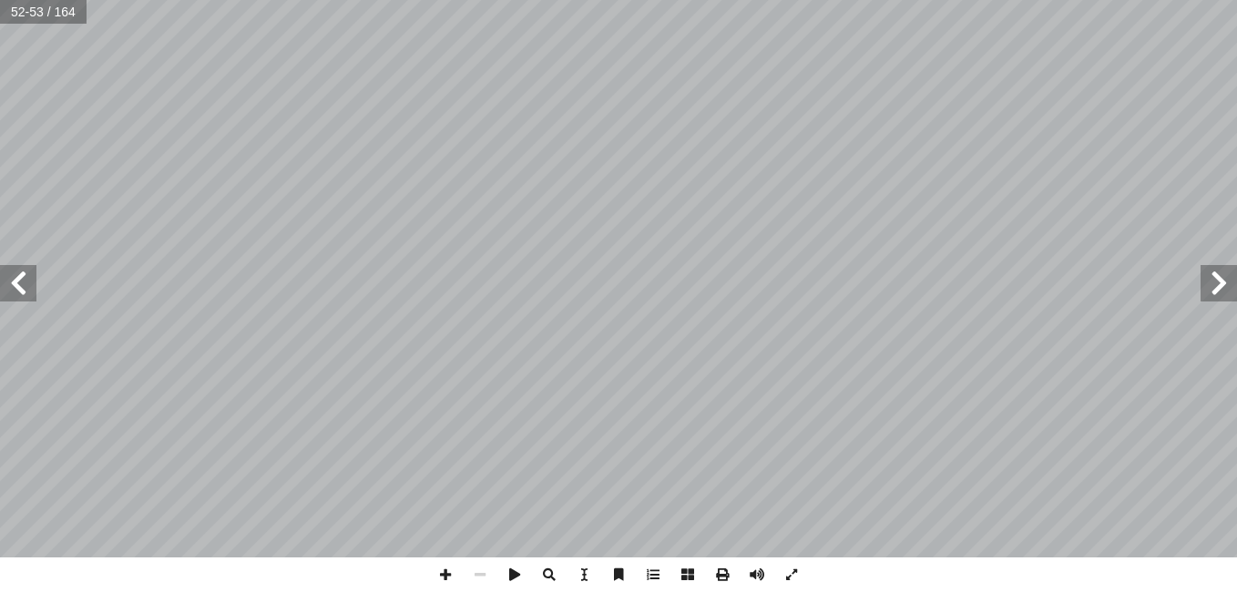
click at [21, 289] on span at bounding box center [18, 283] width 36 height 36
click at [20, 290] on span at bounding box center [18, 283] width 36 height 36
click at [22, 289] on span at bounding box center [18, 283] width 36 height 36
click at [20, 290] on span at bounding box center [18, 283] width 36 height 36
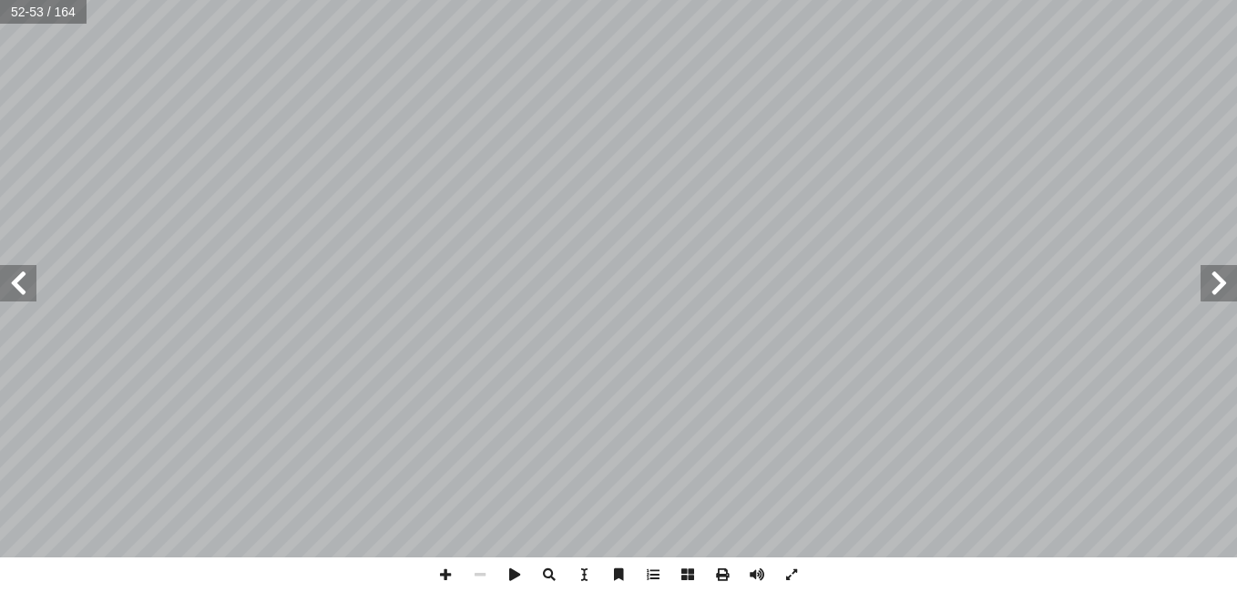
click at [19, 289] on span at bounding box center [18, 283] width 36 height 36
click at [18, 286] on span at bounding box center [18, 283] width 36 height 36
click at [15, 286] on span at bounding box center [18, 283] width 36 height 36
click at [11, 287] on span at bounding box center [18, 283] width 36 height 36
click at [8, 287] on span at bounding box center [18, 283] width 36 height 36
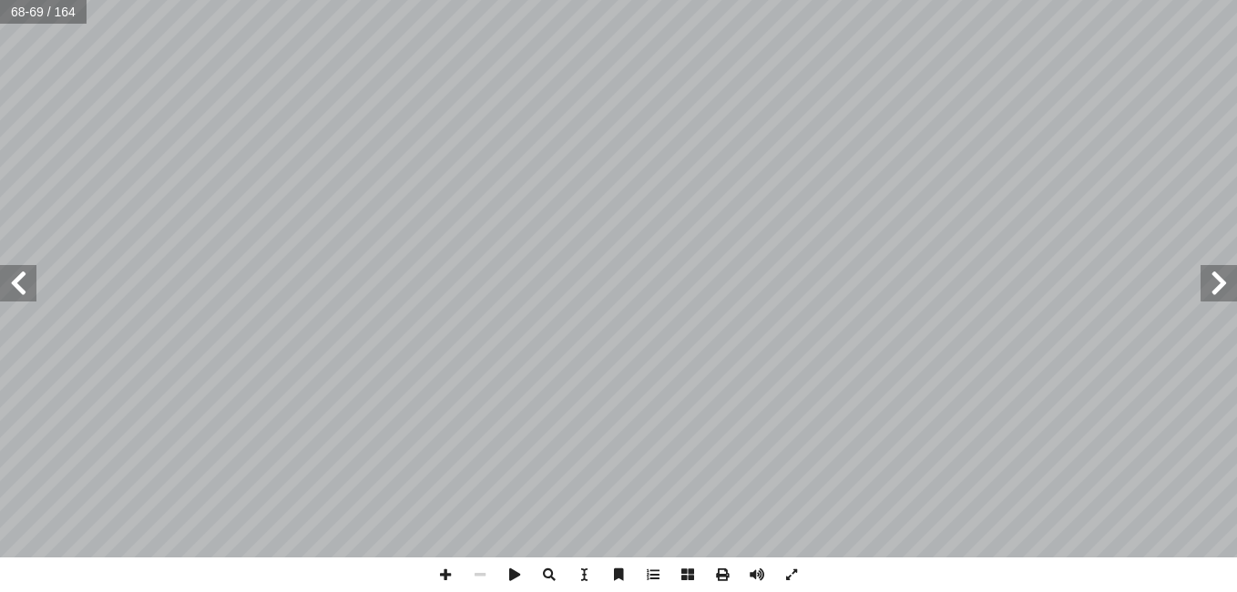
click at [20, 291] on span at bounding box center [18, 283] width 36 height 36
click at [15, 288] on span at bounding box center [18, 283] width 36 height 36
click at [8, 285] on span at bounding box center [18, 283] width 36 height 36
click at [17, 283] on span at bounding box center [18, 283] width 36 height 36
click at [16, 283] on span at bounding box center [18, 283] width 36 height 36
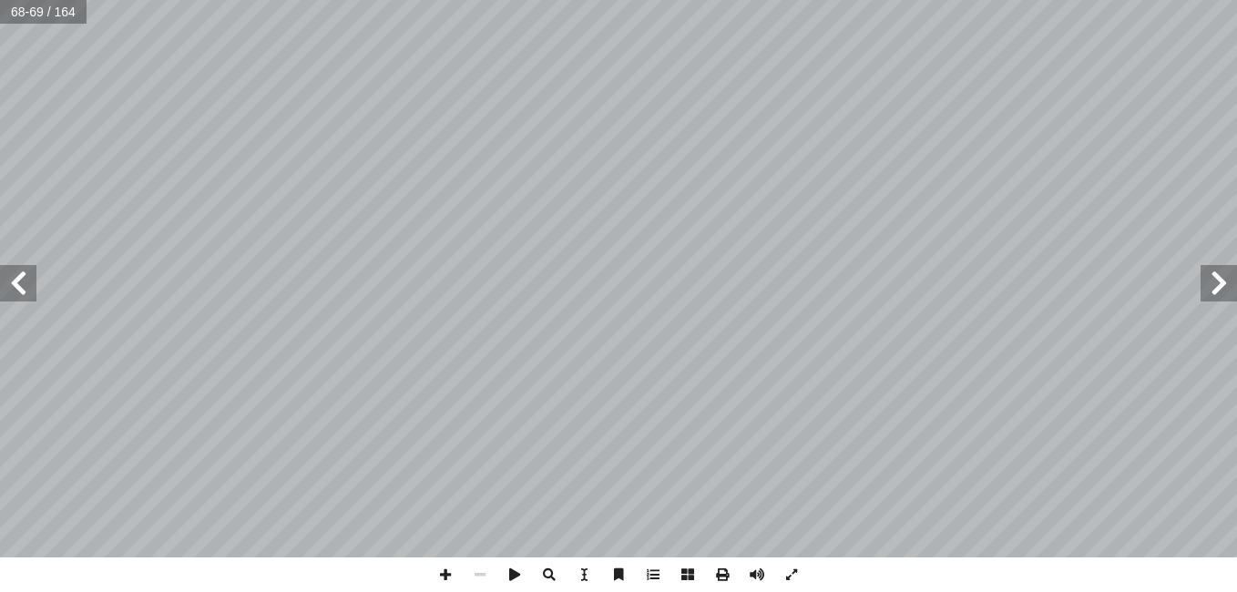
click at [14, 283] on span at bounding box center [18, 283] width 36 height 36
click at [15, 283] on span at bounding box center [18, 283] width 36 height 36
click at [15, 281] on span at bounding box center [18, 283] width 36 height 36
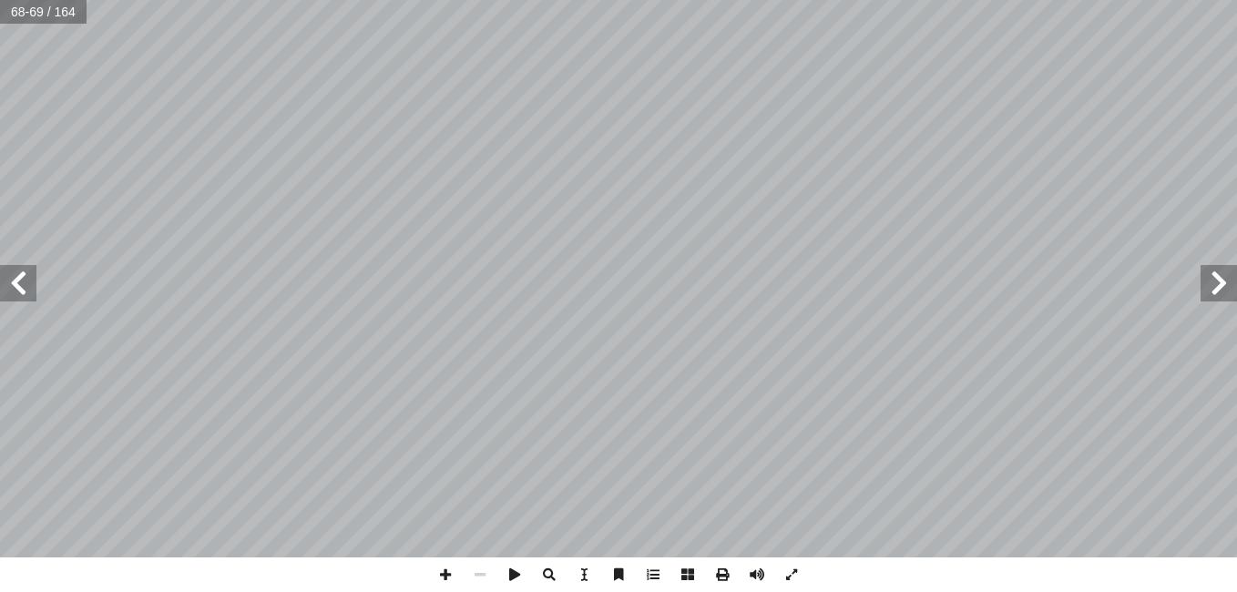
click at [20, 281] on span at bounding box center [18, 283] width 36 height 36
click at [18, 281] on span at bounding box center [18, 283] width 36 height 36
click at [21, 281] on span at bounding box center [18, 283] width 36 height 36
click at [22, 281] on span at bounding box center [18, 283] width 36 height 36
click at [18, 281] on span at bounding box center [18, 283] width 36 height 36
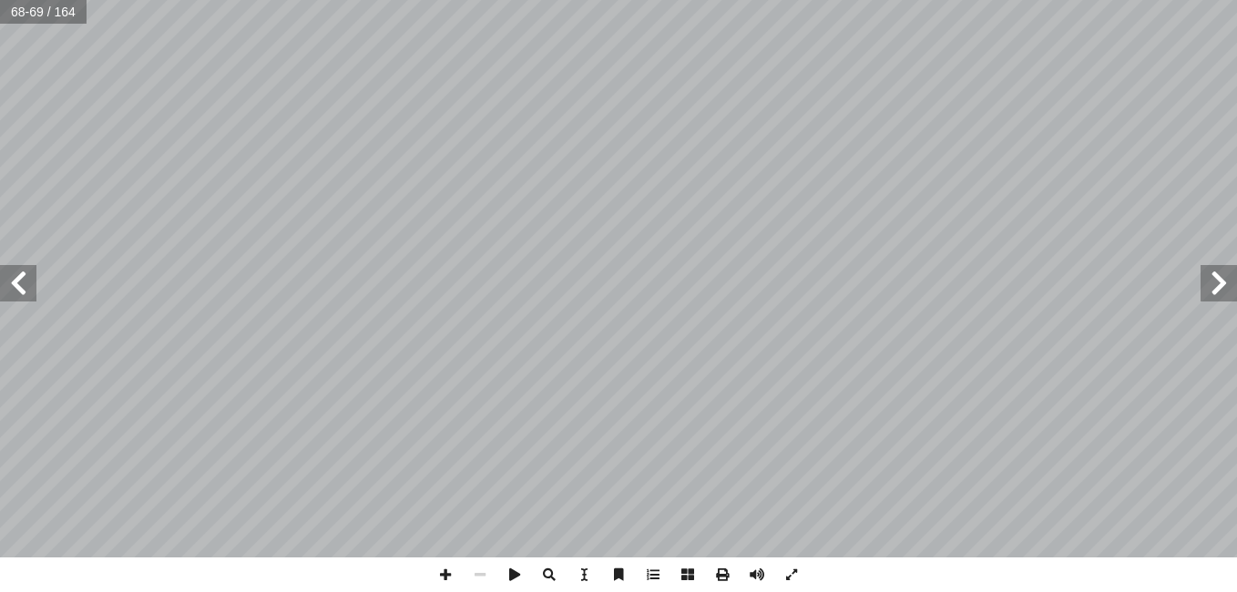
click at [16, 281] on span at bounding box center [18, 283] width 36 height 36
click at [16, 283] on span at bounding box center [18, 283] width 36 height 36
click at [20, 283] on span at bounding box center [18, 283] width 36 height 36
click at [17, 285] on span at bounding box center [18, 283] width 36 height 36
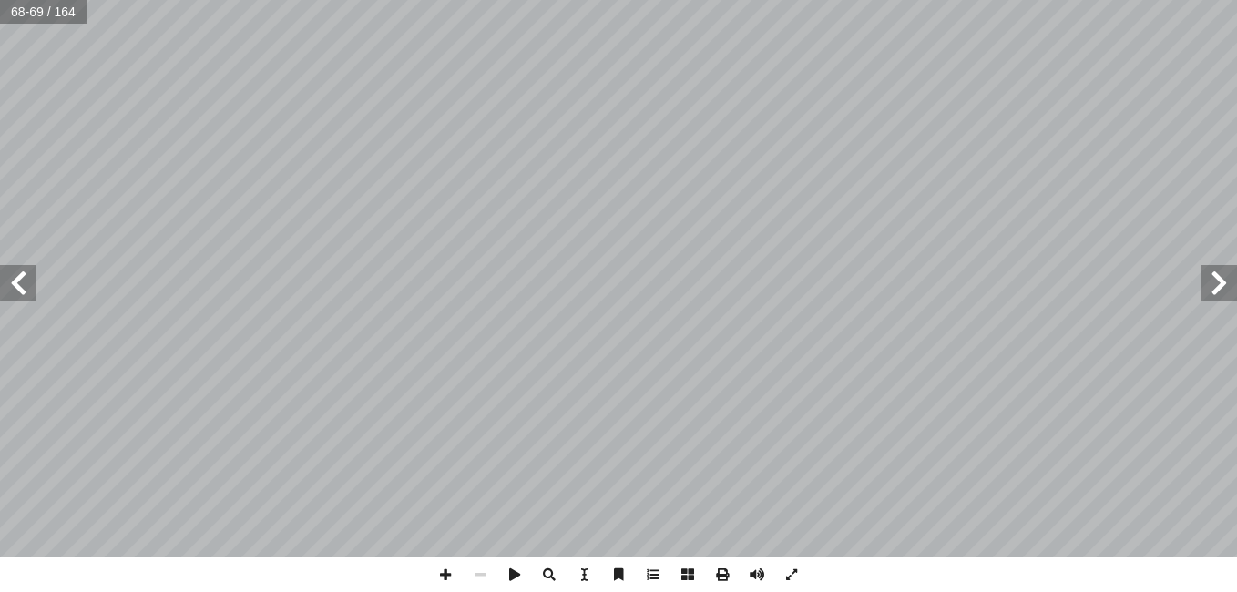
click at [17, 285] on span at bounding box center [18, 283] width 36 height 36
click at [13, 284] on span at bounding box center [18, 283] width 36 height 36
click at [11, 284] on span at bounding box center [18, 283] width 36 height 36
click at [13, 285] on span at bounding box center [18, 283] width 36 height 36
click at [13, 284] on span at bounding box center [18, 283] width 36 height 36
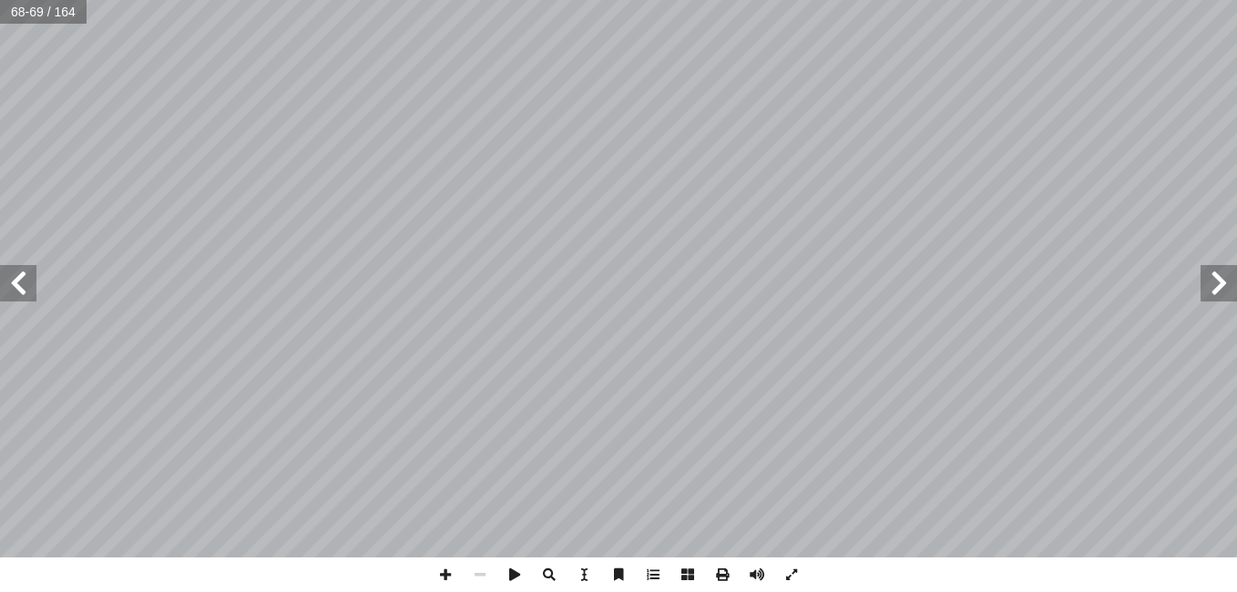
click at [11, 285] on span at bounding box center [18, 283] width 36 height 36
click at [11, 284] on span at bounding box center [18, 283] width 36 height 36
click at [6, 283] on span at bounding box center [18, 283] width 36 height 36
click at [1214, 294] on span at bounding box center [1218, 283] width 36 height 36
click at [1206, 282] on span at bounding box center [1218, 283] width 36 height 36
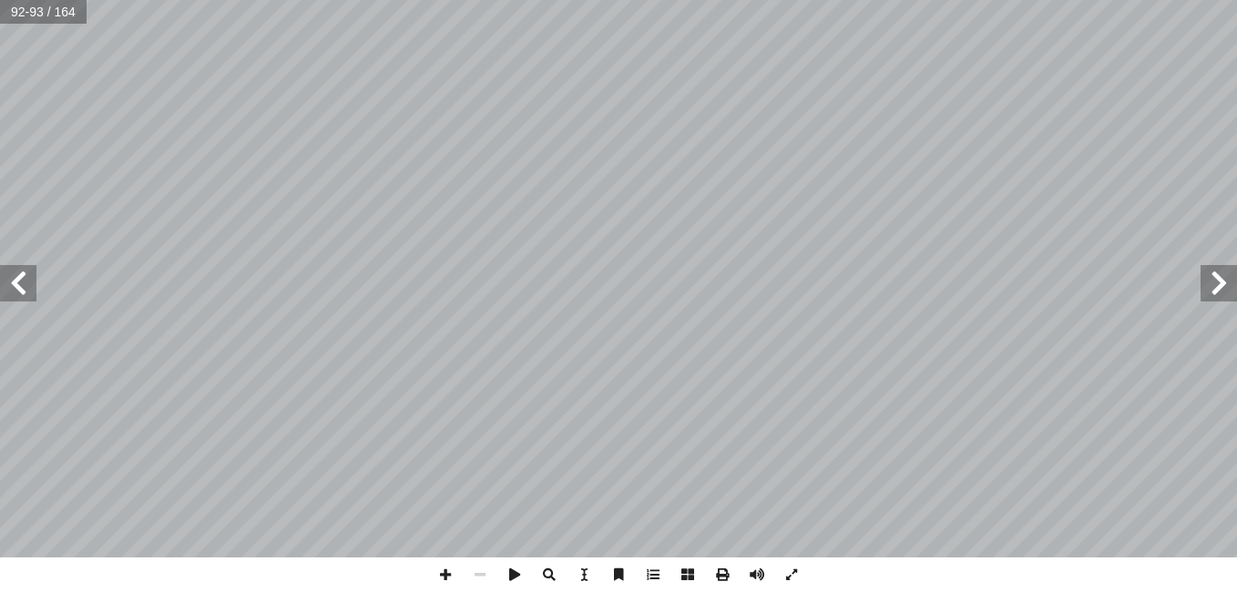
click at [1219, 287] on span at bounding box center [1218, 283] width 36 height 36
click at [1214, 281] on span at bounding box center [1218, 283] width 36 height 36
click at [1203, 284] on span at bounding box center [1218, 283] width 36 height 36
click at [1227, 291] on span at bounding box center [1218, 283] width 36 height 36
click at [1223, 283] on span at bounding box center [1218, 283] width 36 height 36
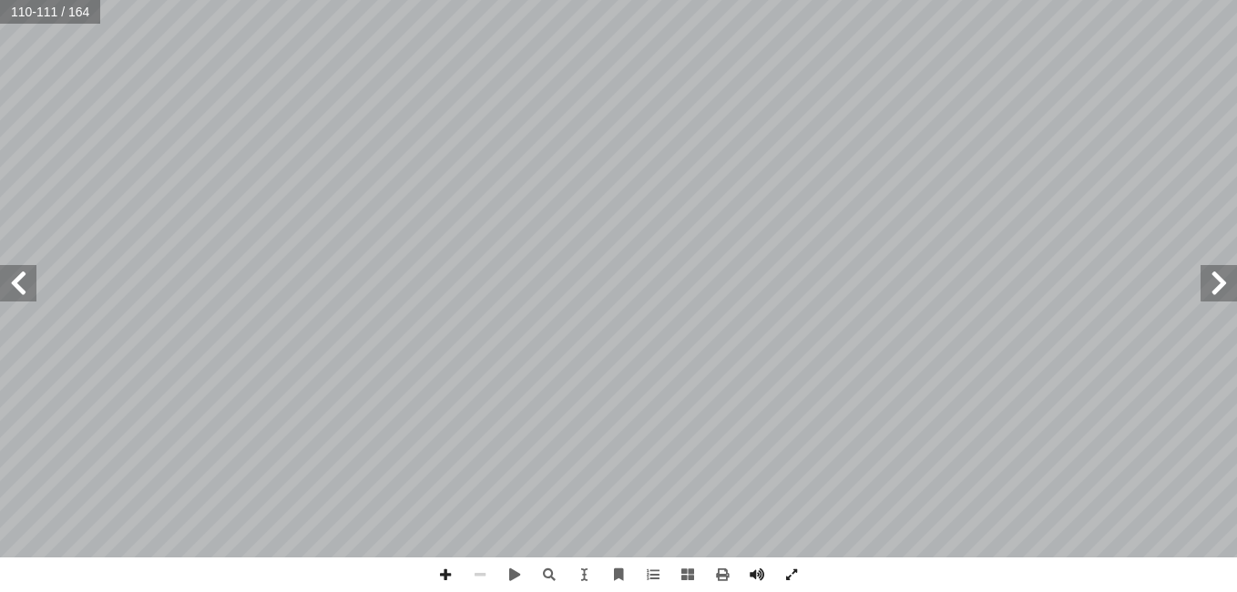
click at [1221, 284] on span at bounding box center [1218, 283] width 36 height 36
click at [1220, 285] on span at bounding box center [1218, 283] width 36 height 36
click at [1219, 284] on span at bounding box center [1218, 283] width 36 height 36
click at [1217, 285] on span at bounding box center [1218, 283] width 36 height 36
click at [1217, 286] on span at bounding box center [1218, 283] width 36 height 36
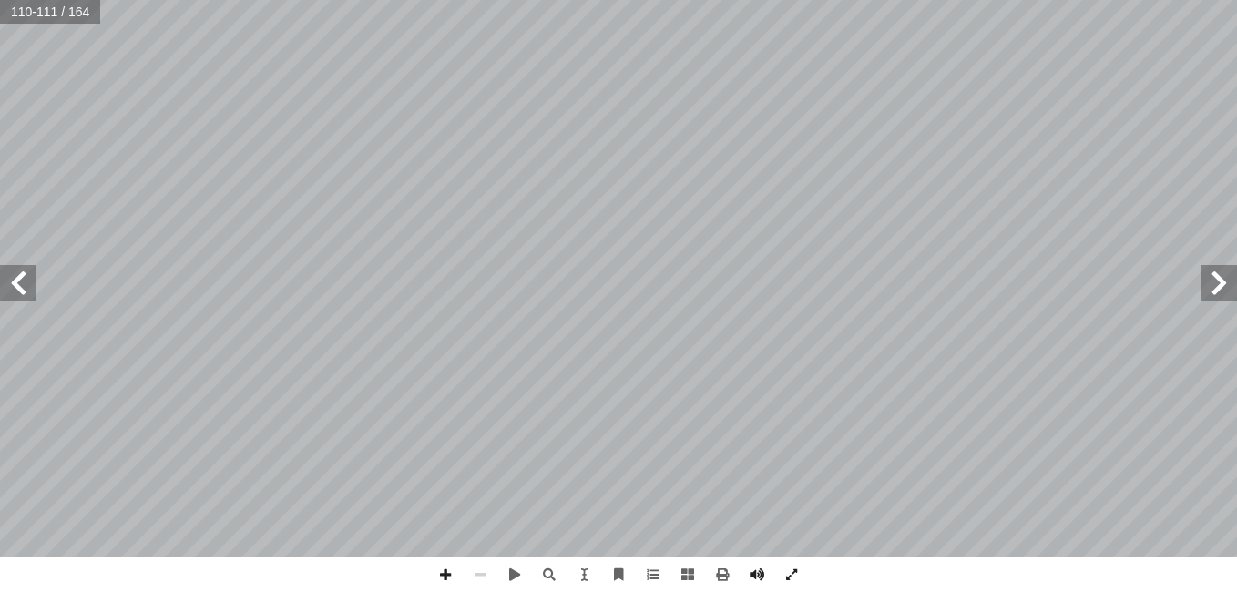
click at [1216, 287] on span at bounding box center [1218, 283] width 36 height 36
click at [1216, 288] on span at bounding box center [1218, 283] width 36 height 36
click at [1215, 289] on span at bounding box center [1218, 283] width 36 height 36
click at [1218, 293] on span at bounding box center [1218, 283] width 36 height 36
click at [1216, 289] on span at bounding box center [1218, 283] width 36 height 36
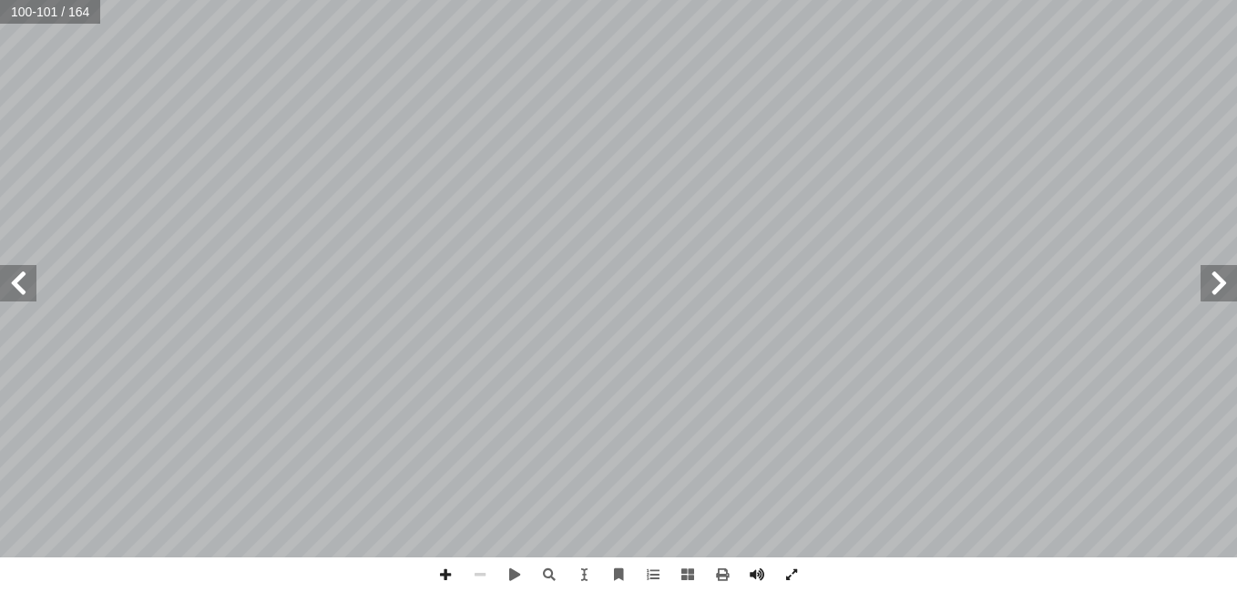
click at [1219, 286] on span at bounding box center [1218, 283] width 36 height 36
click at [1211, 287] on span at bounding box center [1218, 283] width 36 height 36
click at [1218, 283] on span at bounding box center [1218, 283] width 36 height 36
click at [1225, 288] on span at bounding box center [1218, 283] width 36 height 36
click at [1225, 285] on span at bounding box center [1218, 283] width 36 height 36
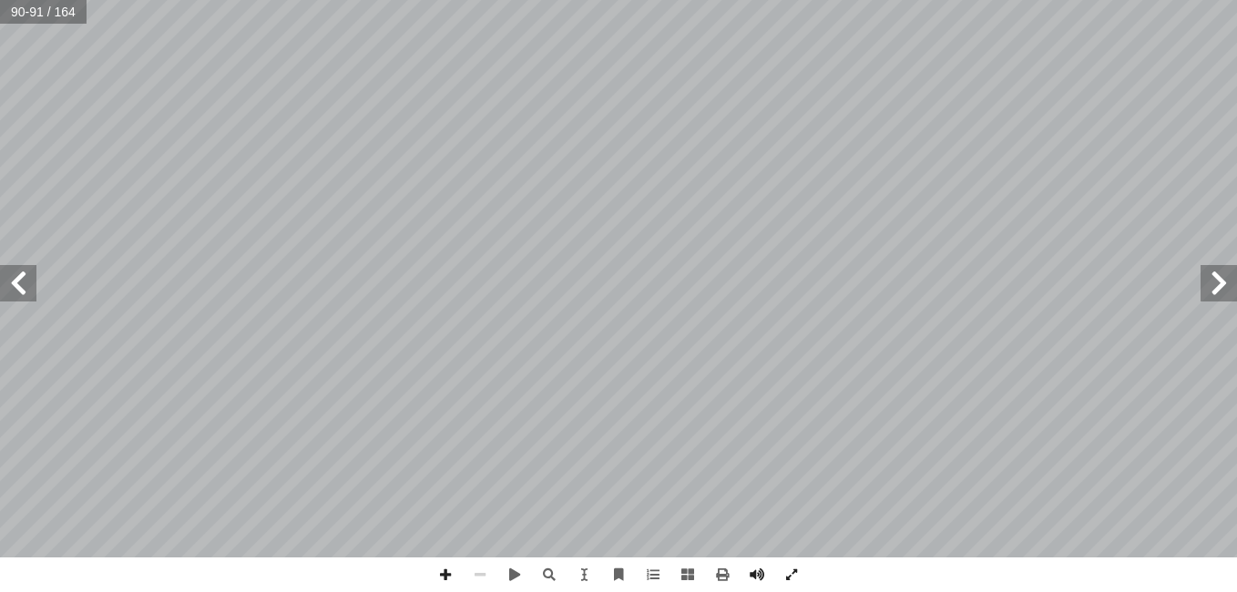
click at [1219, 287] on span at bounding box center [1218, 283] width 36 height 36
click at [1208, 287] on span at bounding box center [1218, 283] width 36 height 36
click at [28, 297] on span at bounding box center [18, 283] width 36 height 36
click at [475, 576] on span at bounding box center [480, 574] width 35 height 35
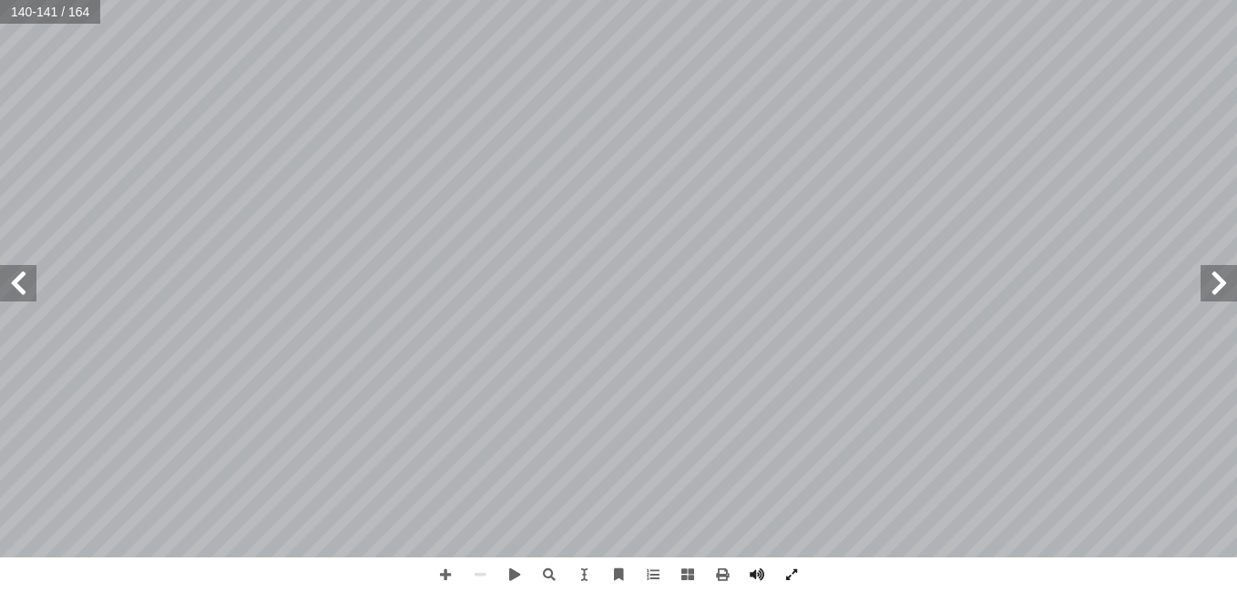
click at [1203, 279] on span at bounding box center [1218, 283] width 36 height 36
click at [1211, 299] on span at bounding box center [1218, 283] width 36 height 36
click at [1222, 295] on span at bounding box center [1218, 283] width 36 height 36
click at [1219, 295] on span at bounding box center [1218, 283] width 36 height 36
click at [1220, 294] on span at bounding box center [1218, 283] width 36 height 36
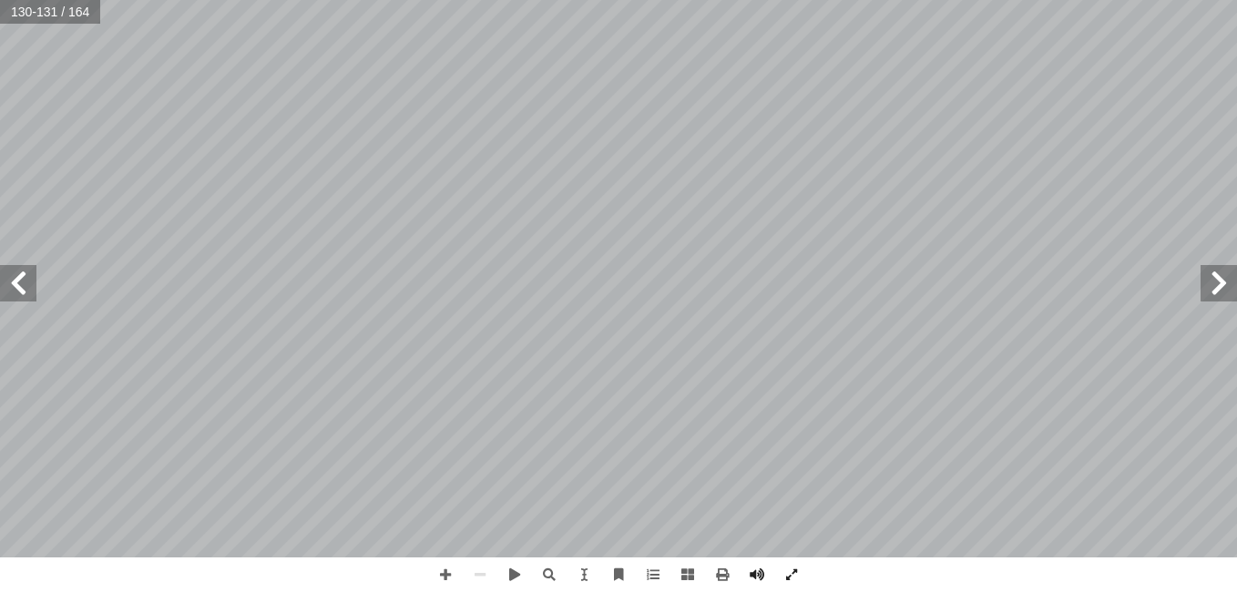
click at [16, 299] on span at bounding box center [18, 283] width 36 height 36
click at [18, 293] on span at bounding box center [18, 283] width 36 height 36
click at [7, 298] on span at bounding box center [18, 283] width 36 height 36
click at [24, 293] on span at bounding box center [18, 283] width 36 height 36
click at [27, 289] on span at bounding box center [18, 283] width 36 height 36
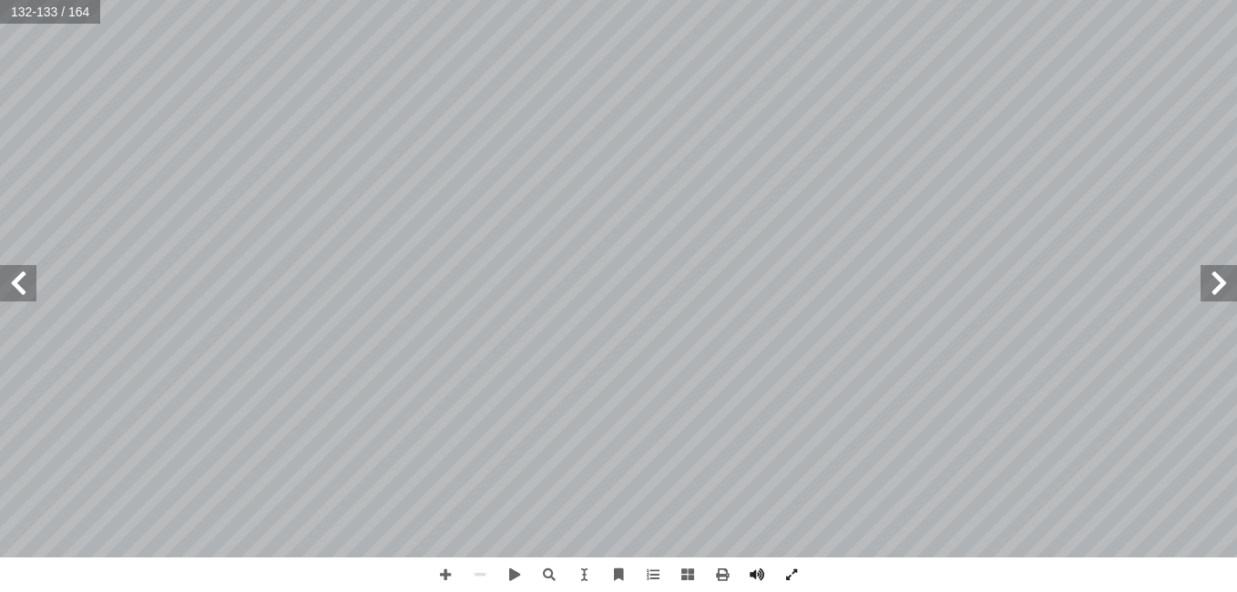
click at [15, 279] on span at bounding box center [18, 283] width 36 height 36
click at [13, 290] on span at bounding box center [18, 283] width 36 height 36
click at [6, 289] on span at bounding box center [18, 283] width 36 height 36
click at [1209, 297] on span at bounding box center [1218, 283] width 36 height 36
click at [475, 566] on span at bounding box center [480, 574] width 35 height 35
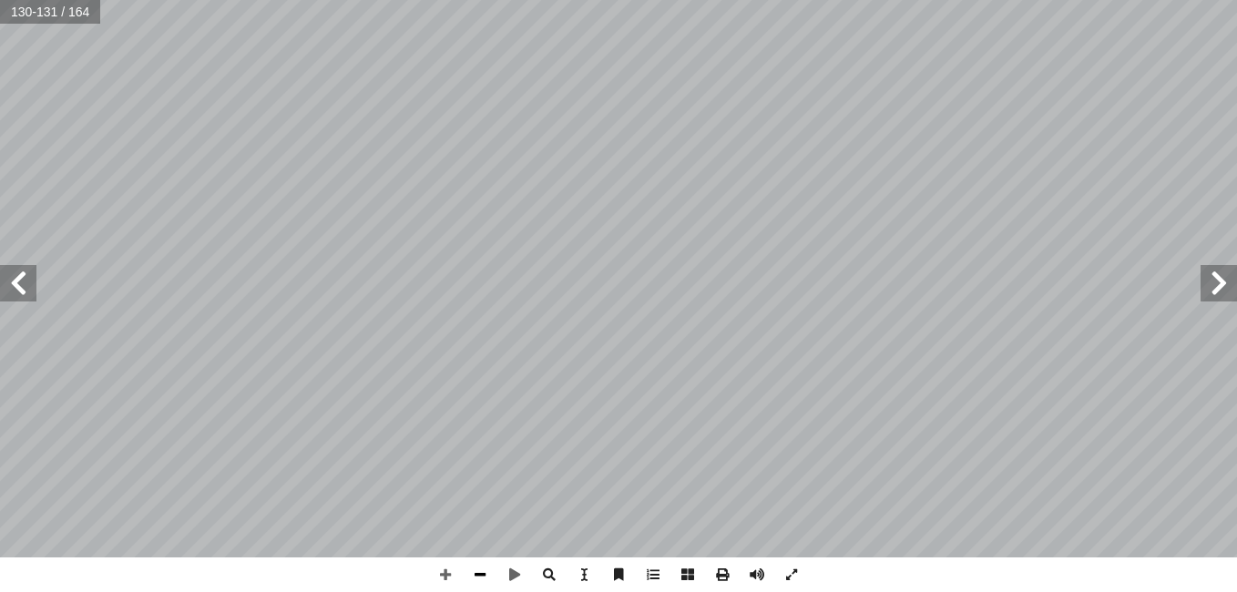
click at [480, 572] on span at bounding box center [480, 574] width 35 height 35
click at [1209, 290] on span at bounding box center [1218, 283] width 36 height 36
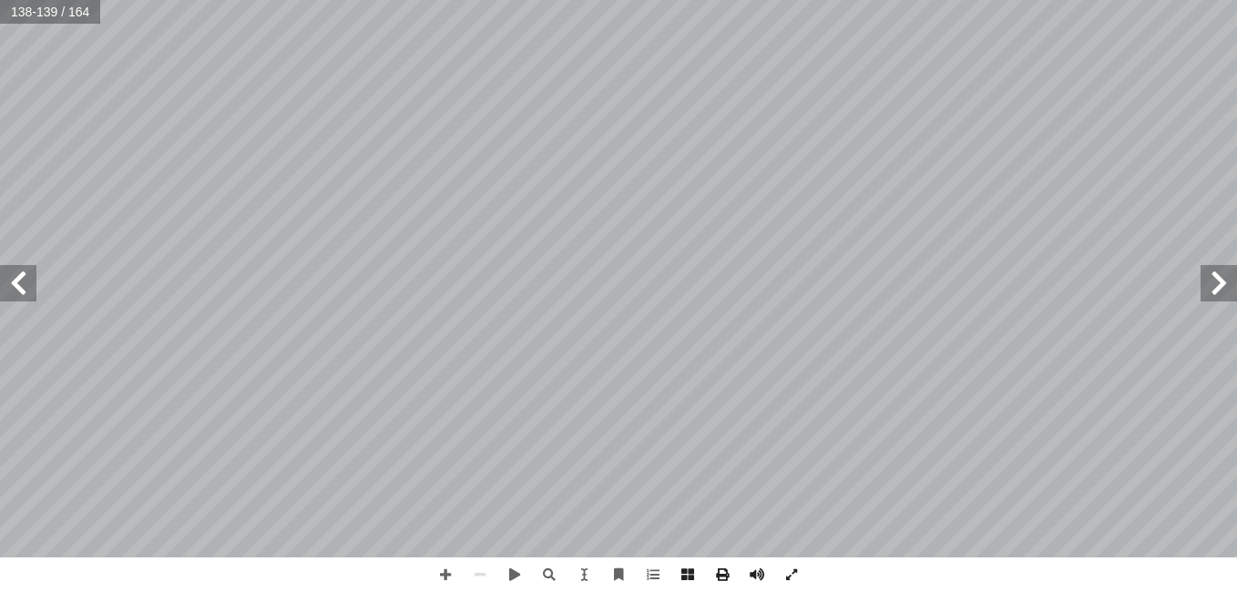
click at [1209, 290] on span at bounding box center [1218, 283] width 36 height 36
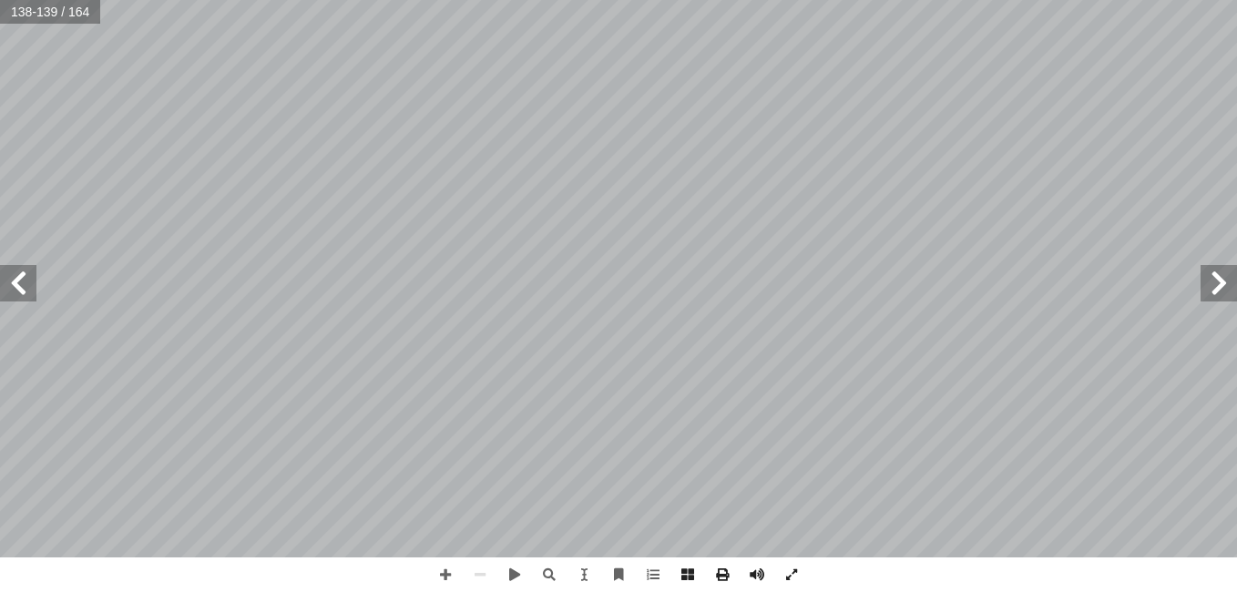
click at [1209, 290] on span at bounding box center [1218, 283] width 36 height 36
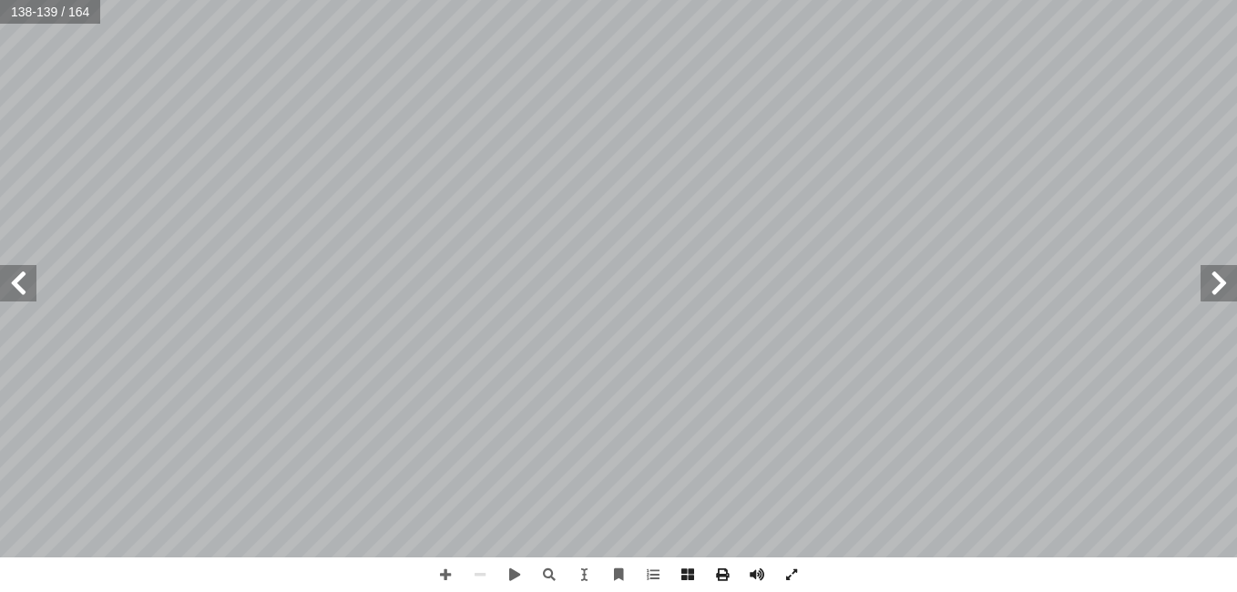
click at [1209, 290] on span at bounding box center [1218, 283] width 36 height 36
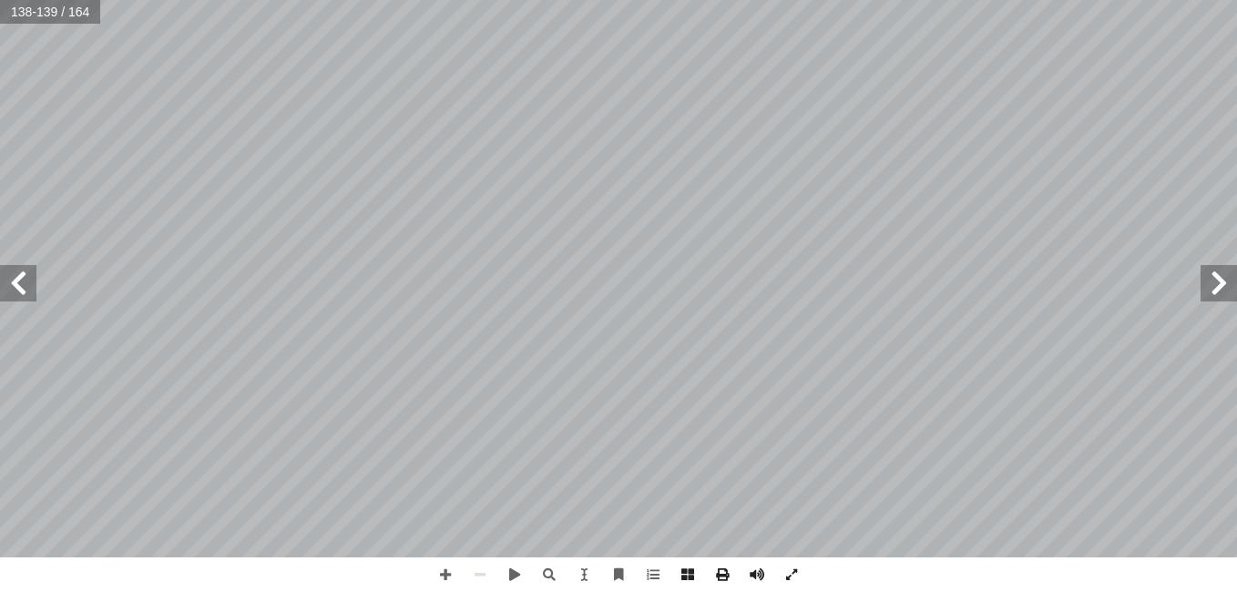
click at [1209, 290] on span at bounding box center [1218, 283] width 36 height 36
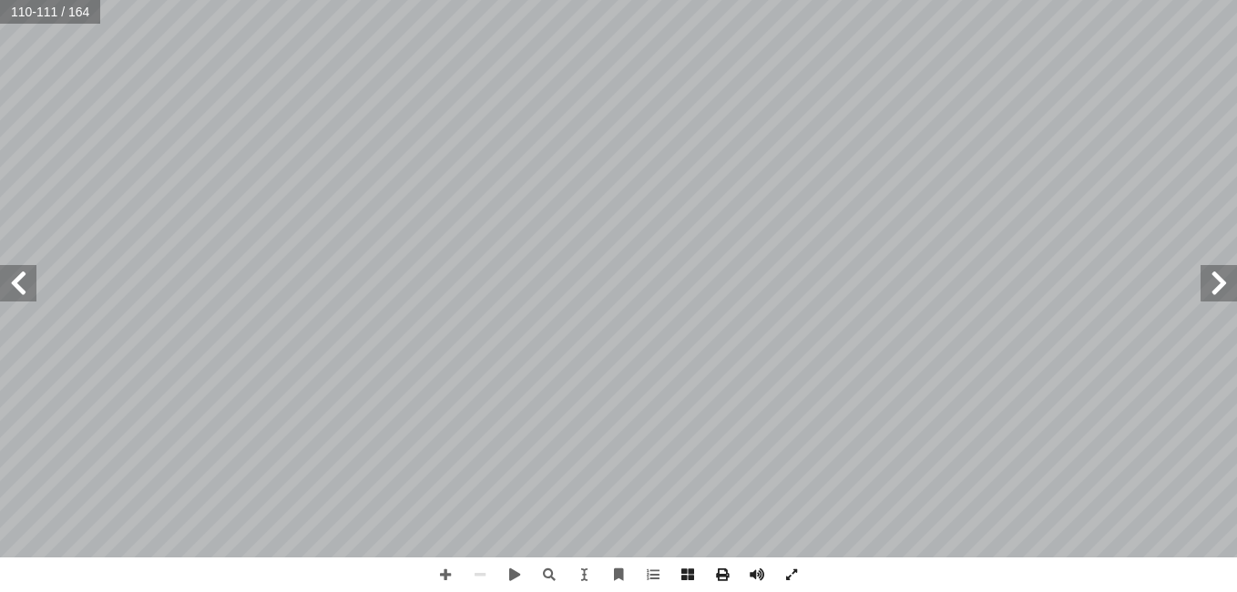
click at [1209, 290] on span at bounding box center [1218, 283] width 36 height 36
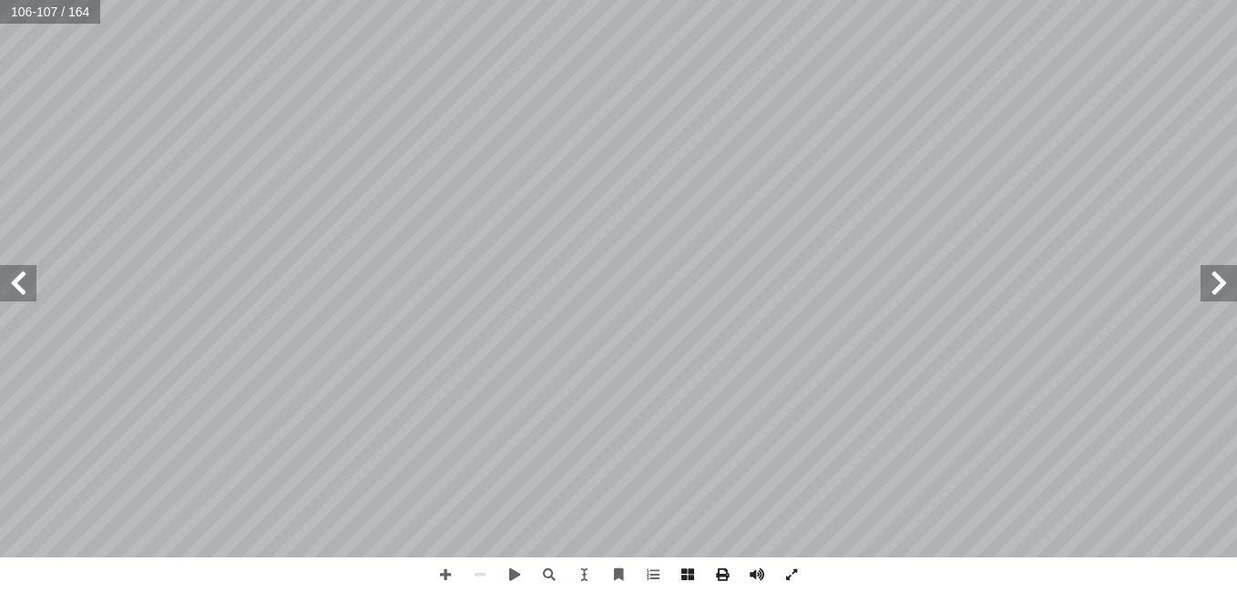
click at [1209, 290] on span at bounding box center [1218, 283] width 36 height 36
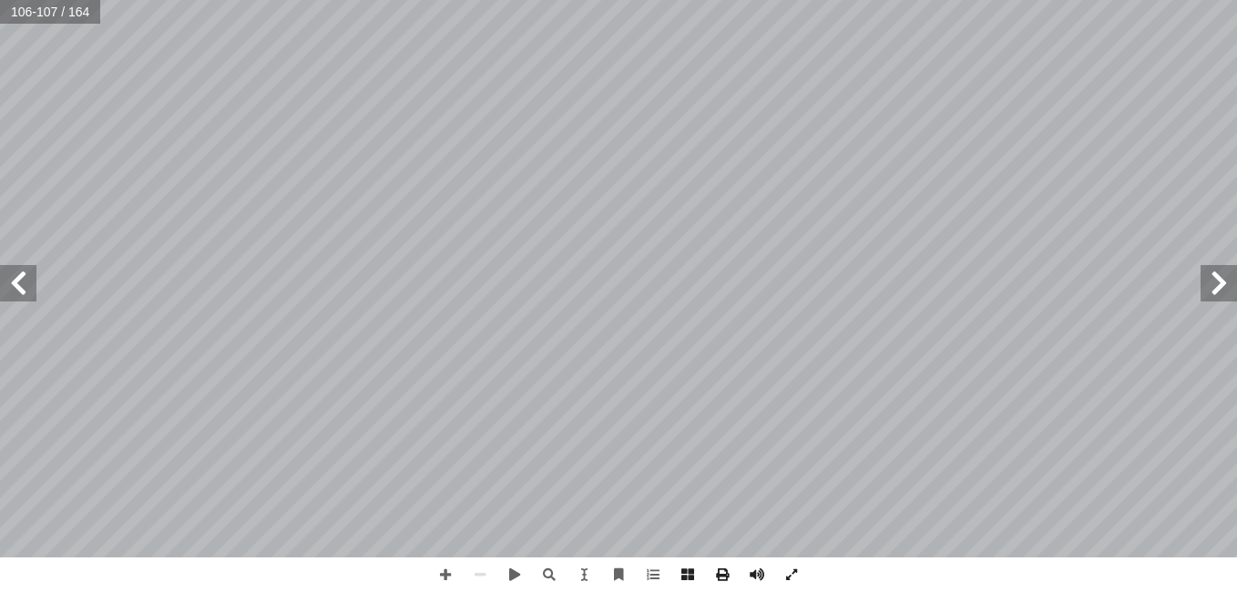
click at [1209, 290] on span at bounding box center [1218, 283] width 36 height 36
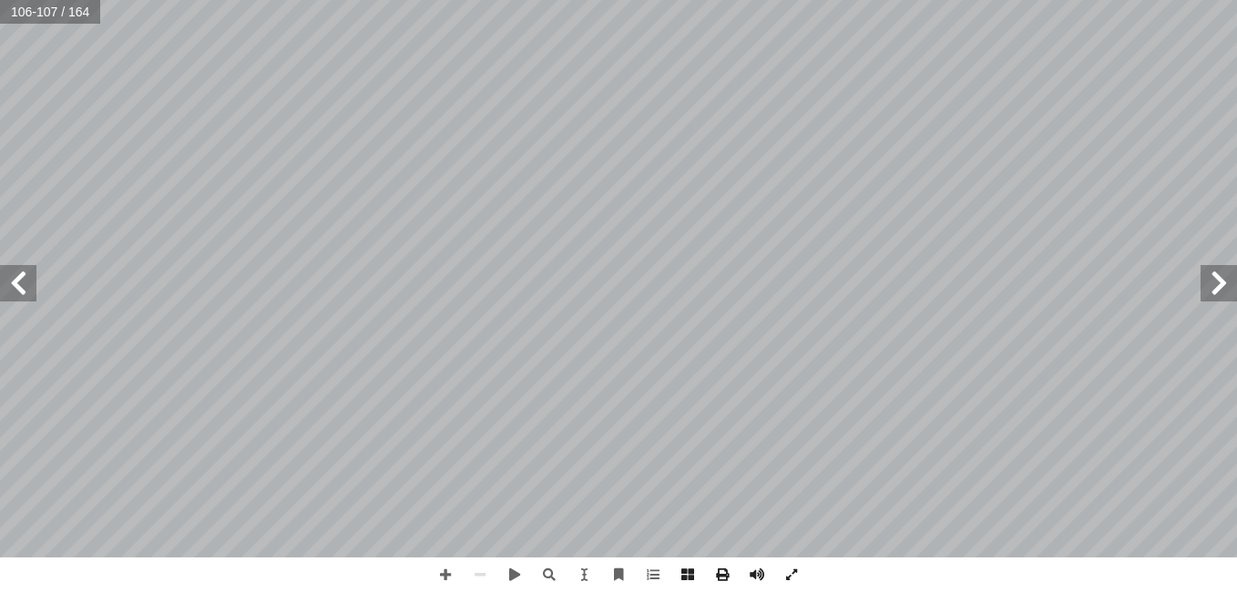
click at [1209, 290] on span at bounding box center [1218, 283] width 36 height 36
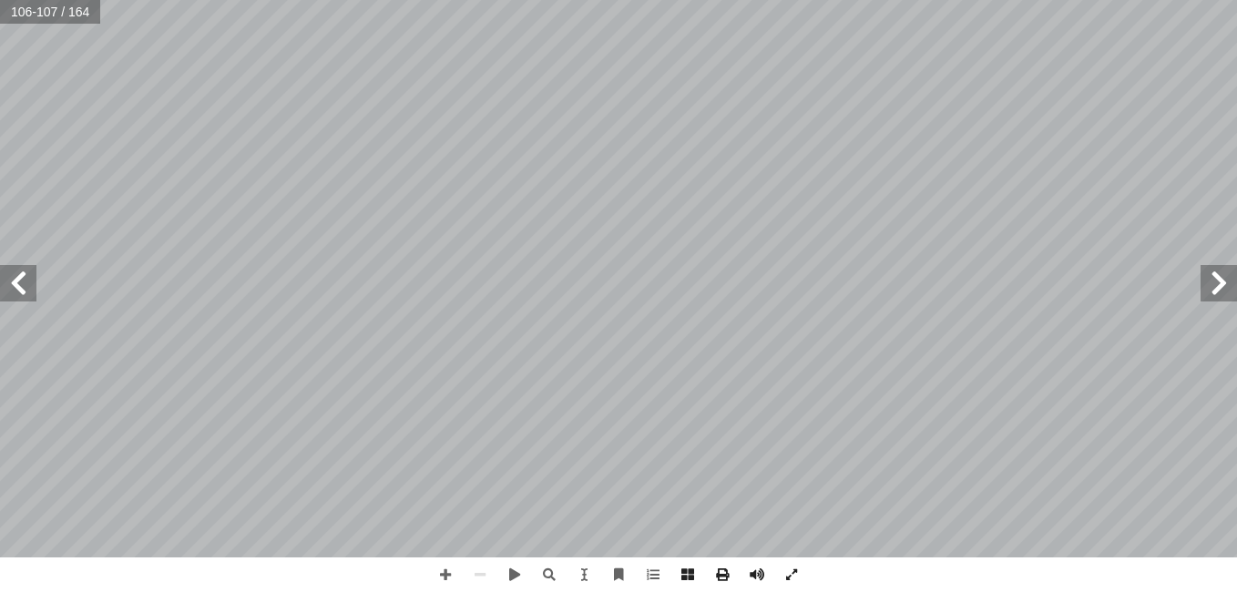
click at [1209, 290] on span at bounding box center [1218, 283] width 36 height 36
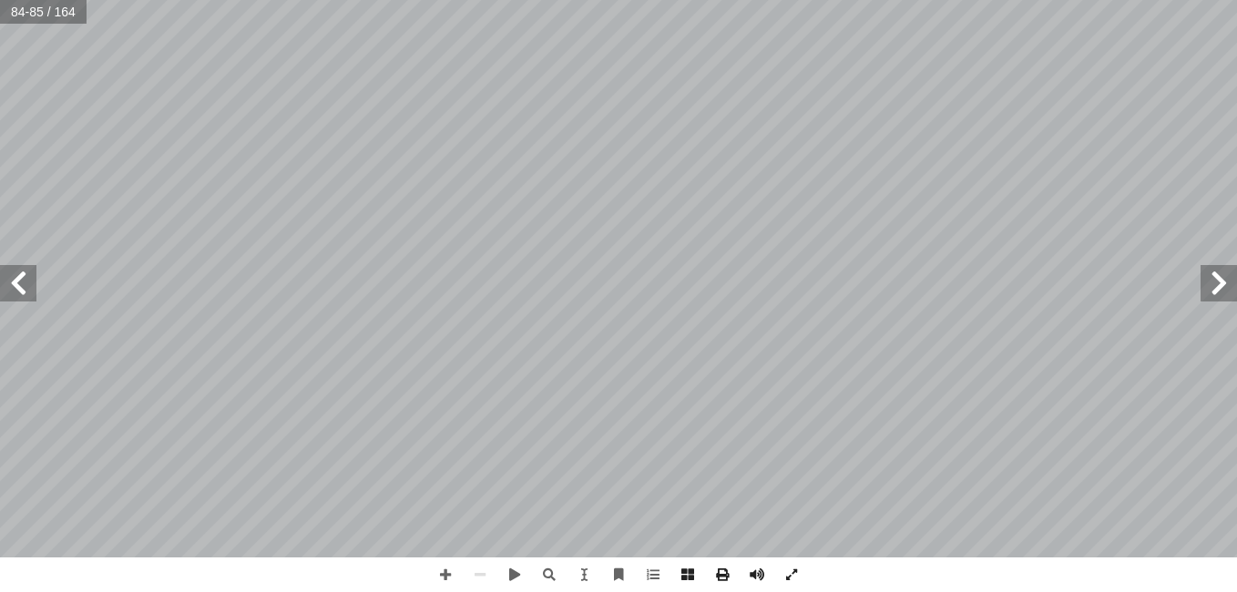
click at [1209, 290] on span at bounding box center [1218, 283] width 36 height 36
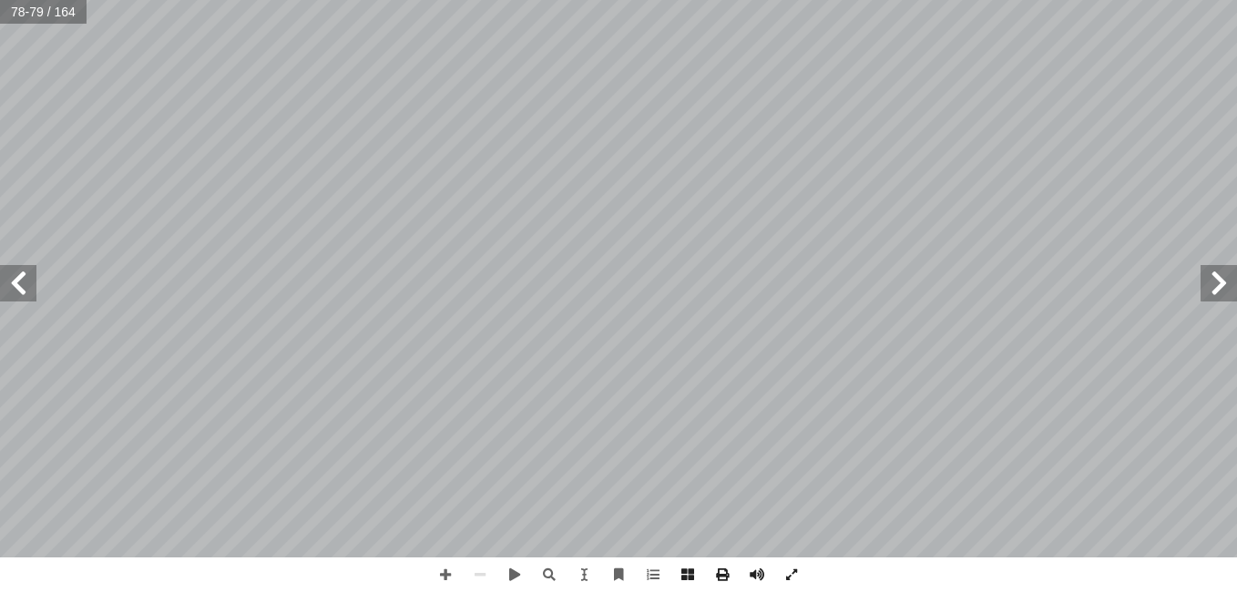
click at [1209, 290] on span at bounding box center [1218, 283] width 36 height 36
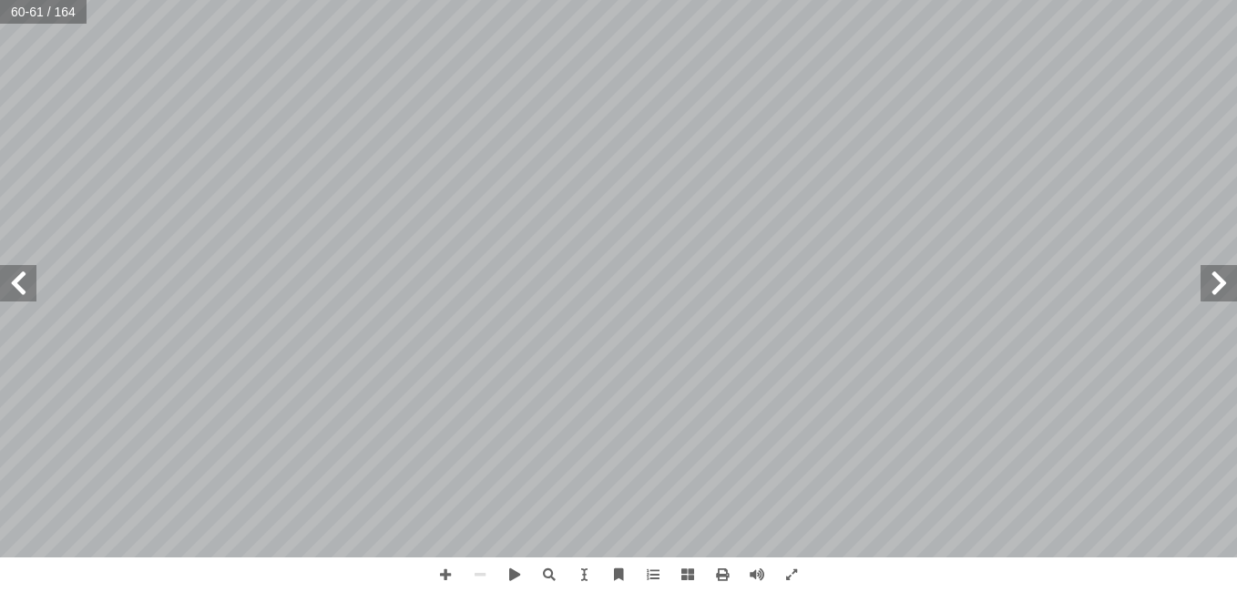
click at [1219, 274] on span at bounding box center [1218, 283] width 36 height 36
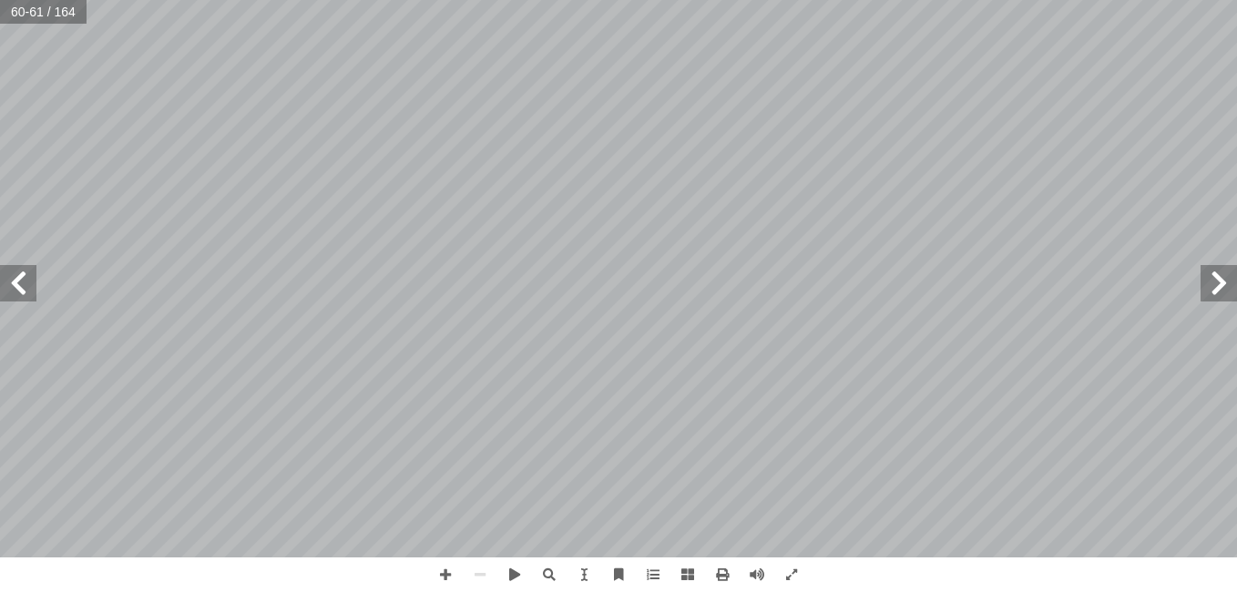
click at [1219, 274] on span at bounding box center [1218, 283] width 36 height 36
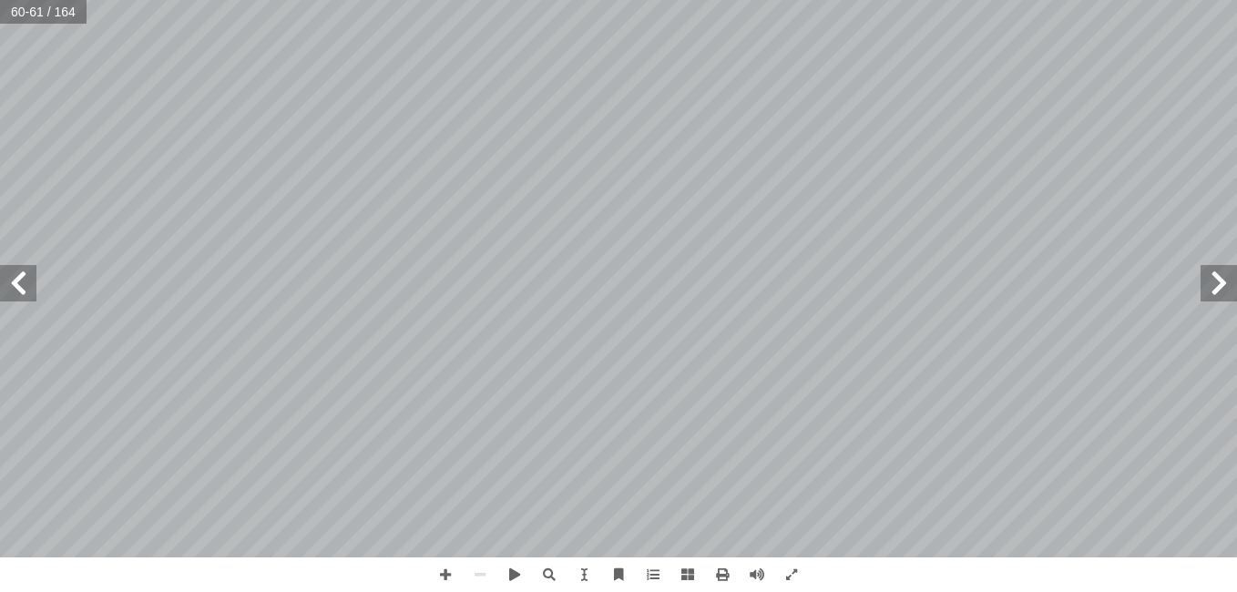
click at [1219, 274] on span at bounding box center [1218, 283] width 36 height 36
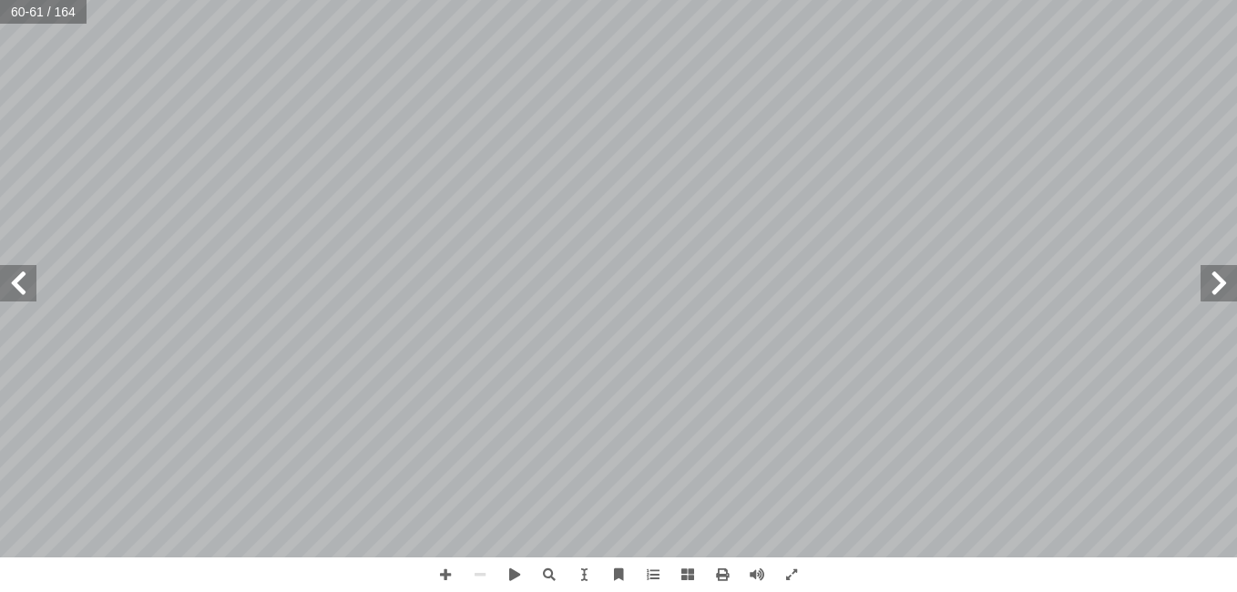
click at [1219, 274] on span at bounding box center [1218, 283] width 36 height 36
